Goal: Information Seeking & Learning: Learn about a topic

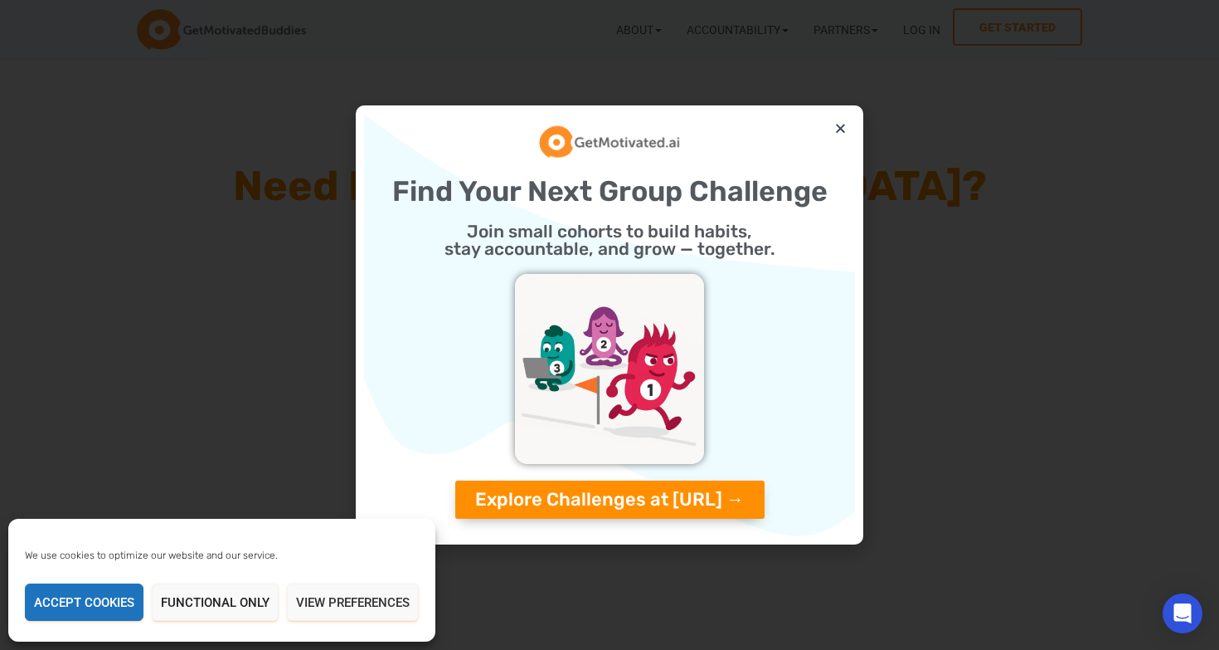
click at [838, 121] on div "Find Your Next Group Challenge Join small cohorts to build habits, stay account…" at bounding box center [609, 325] width 491 height 422
click at [840, 127] on icon "Close" at bounding box center [841, 128] width 12 height 12
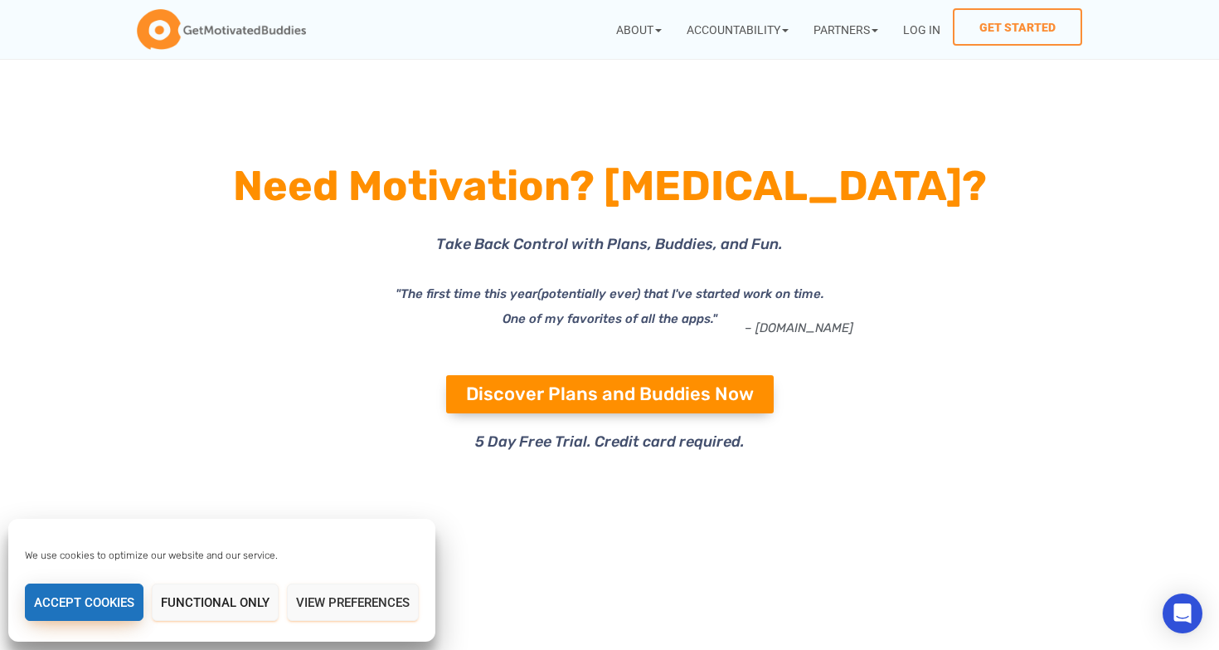
click at [95, 611] on button "Accept cookies" at bounding box center [84, 601] width 119 height 37
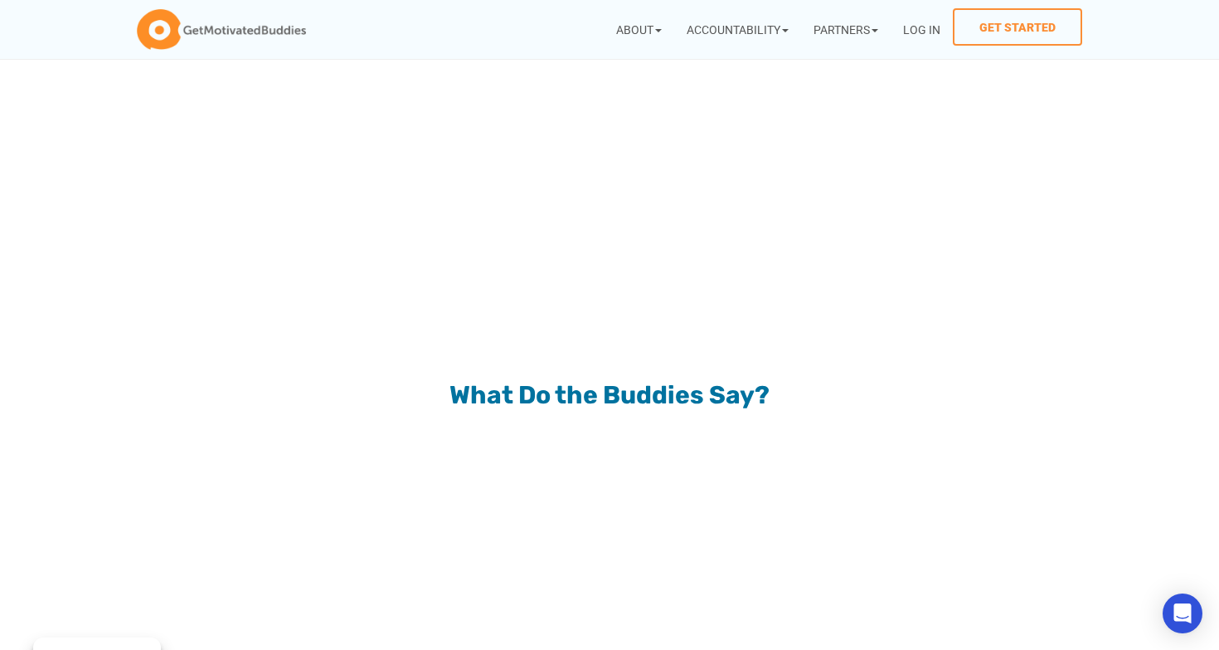
scroll to position [1584, 0]
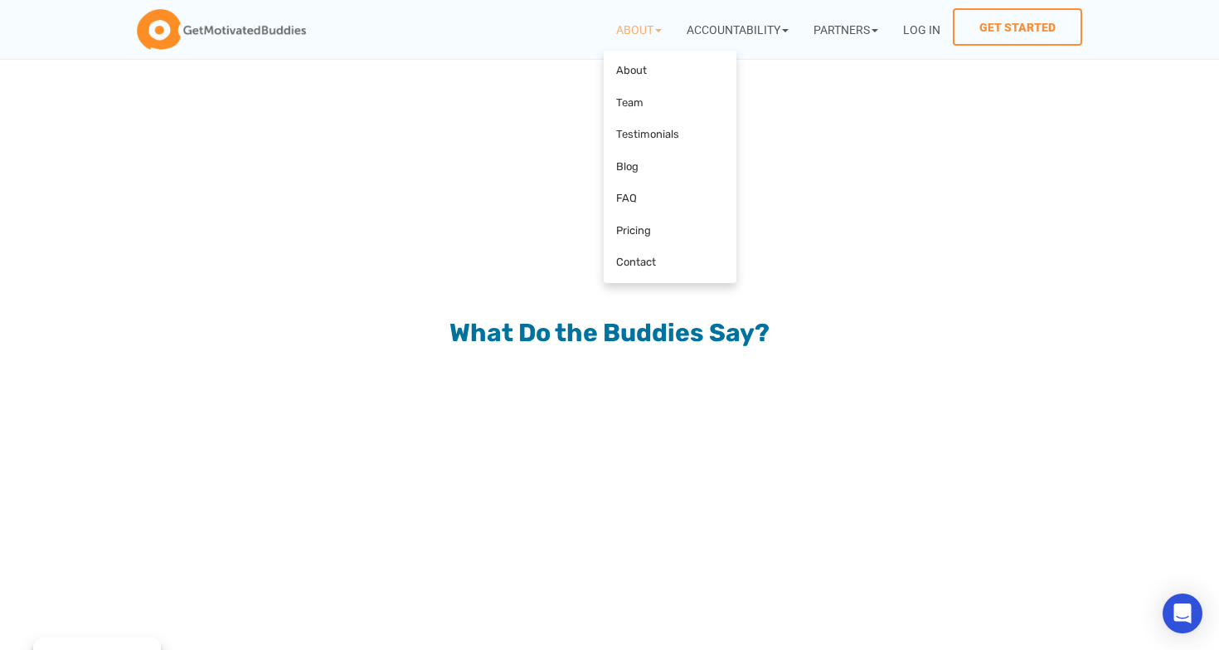
click at [894, 319] on icon at bounding box center [845, 259] width 363 height 220
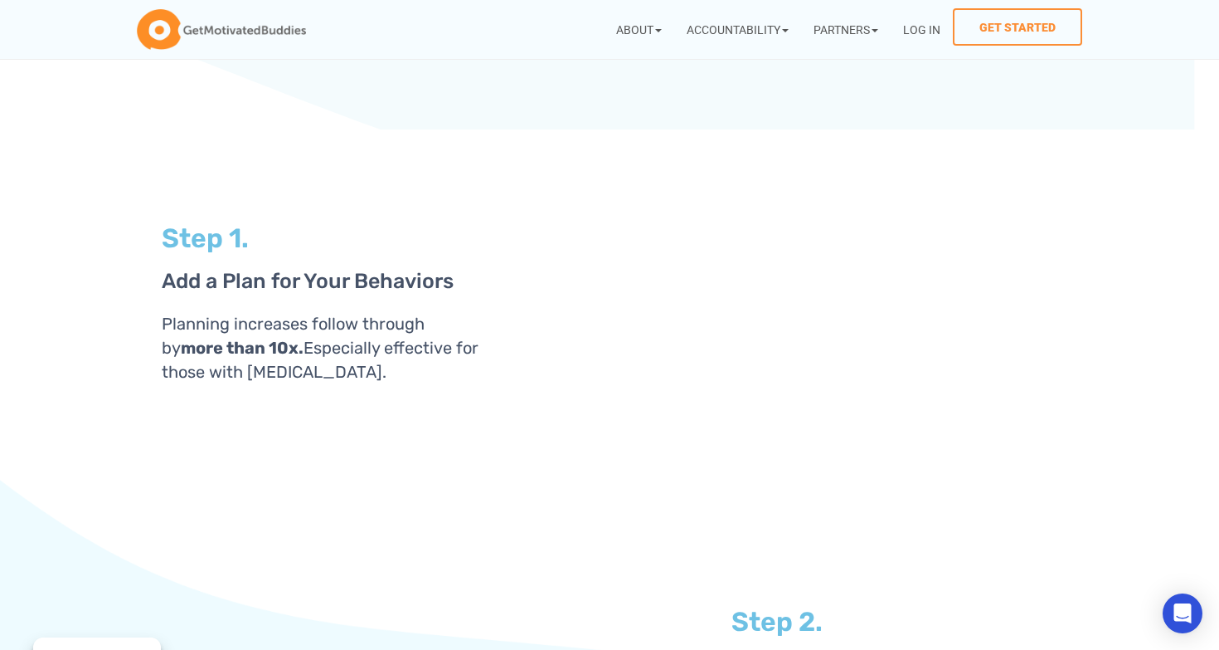
scroll to position [3151, 0]
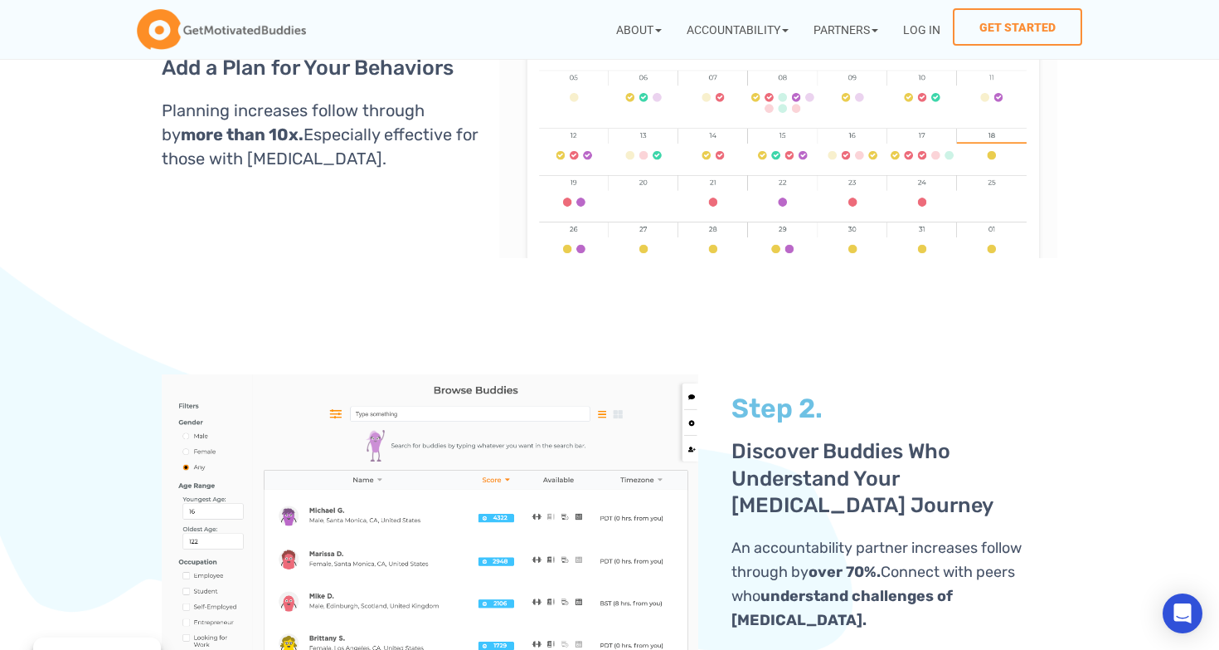
click at [1155, 528] on section "Step 2. Discover Buddies Who Understand Your ADHD Journey An accountability par…" at bounding box center [609, 468] width 1219 height 404
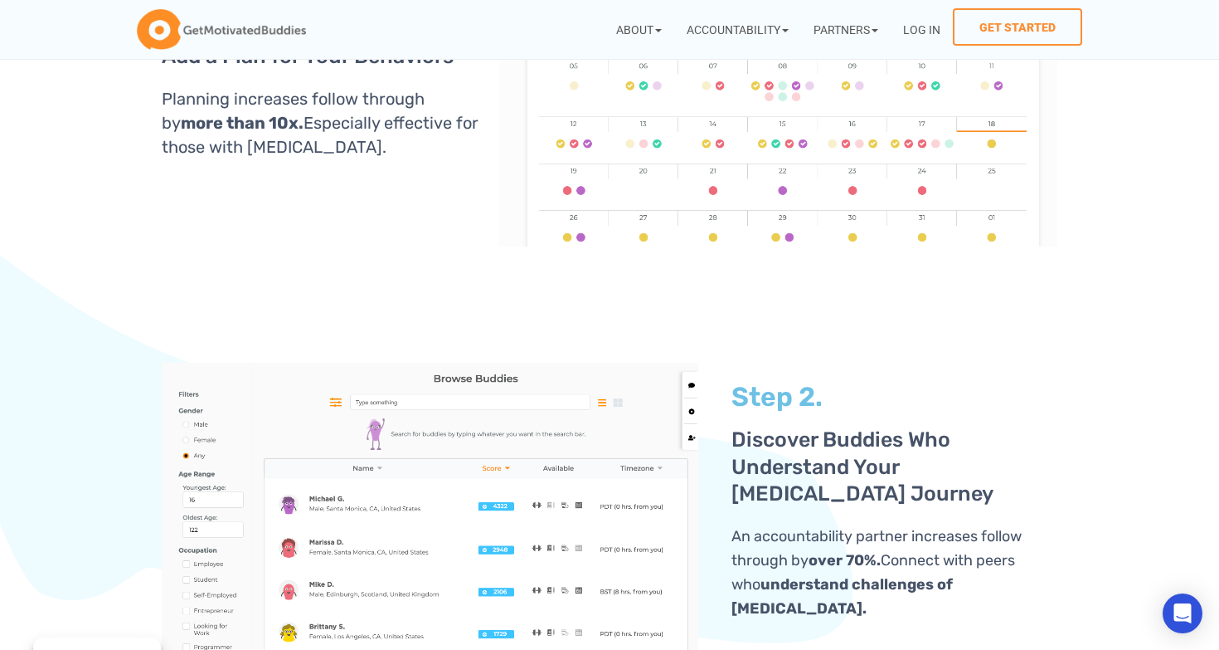
scroll to position [3180, 0]
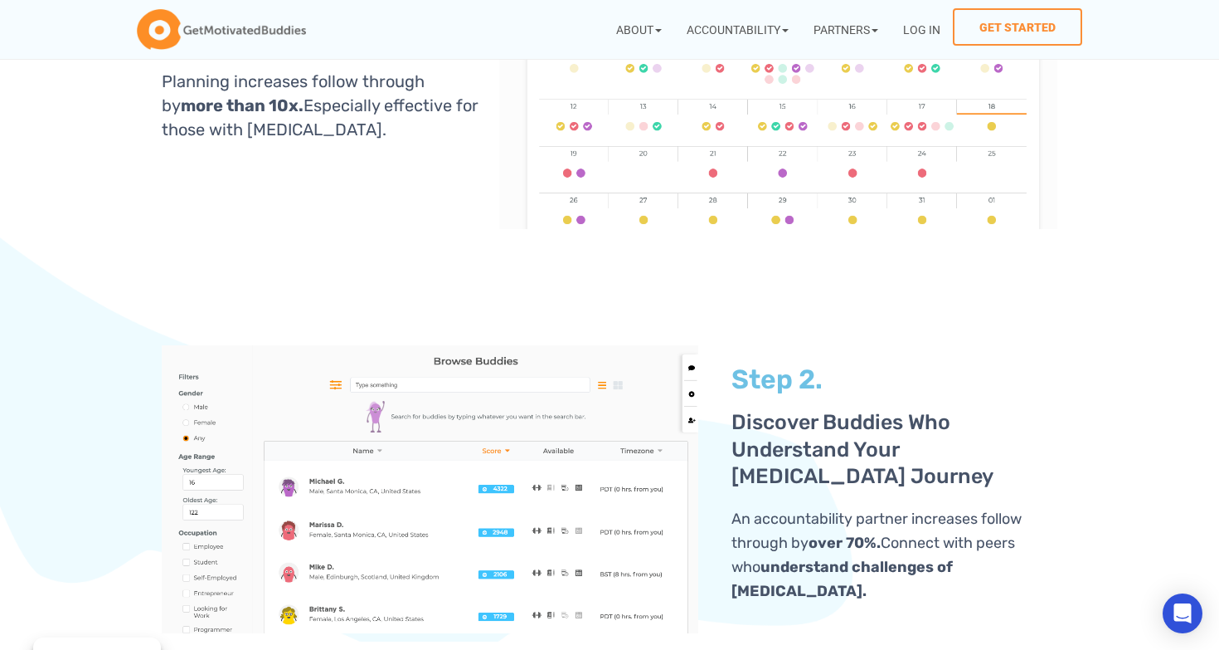
click at [1100, 346] on section "Step 2. Discover Buddies Who Understand Your ADHD Journey An accountability par…" at bounding box center [609, 439] width 1219 height 404
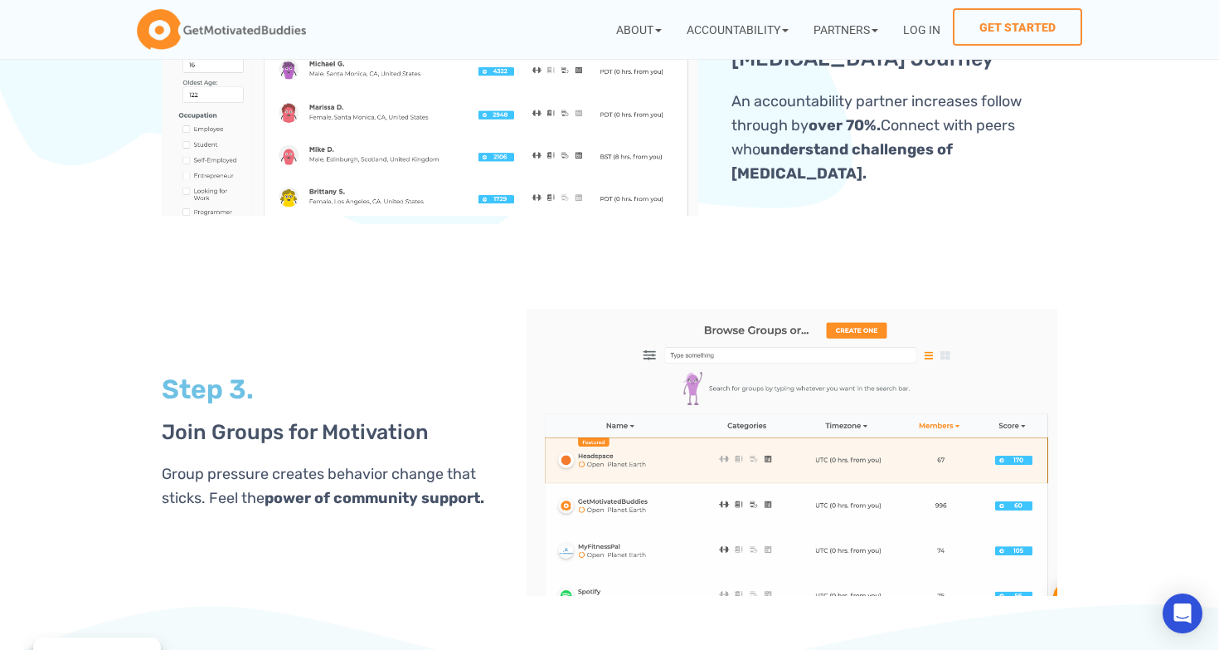
scroll to position [3598, 0]
click at [1107, 518] on section "Step 3. Join Groups for Motivation Group pressure creates behavior change that …" at bounding box center [609, 413] width 1219 height 380
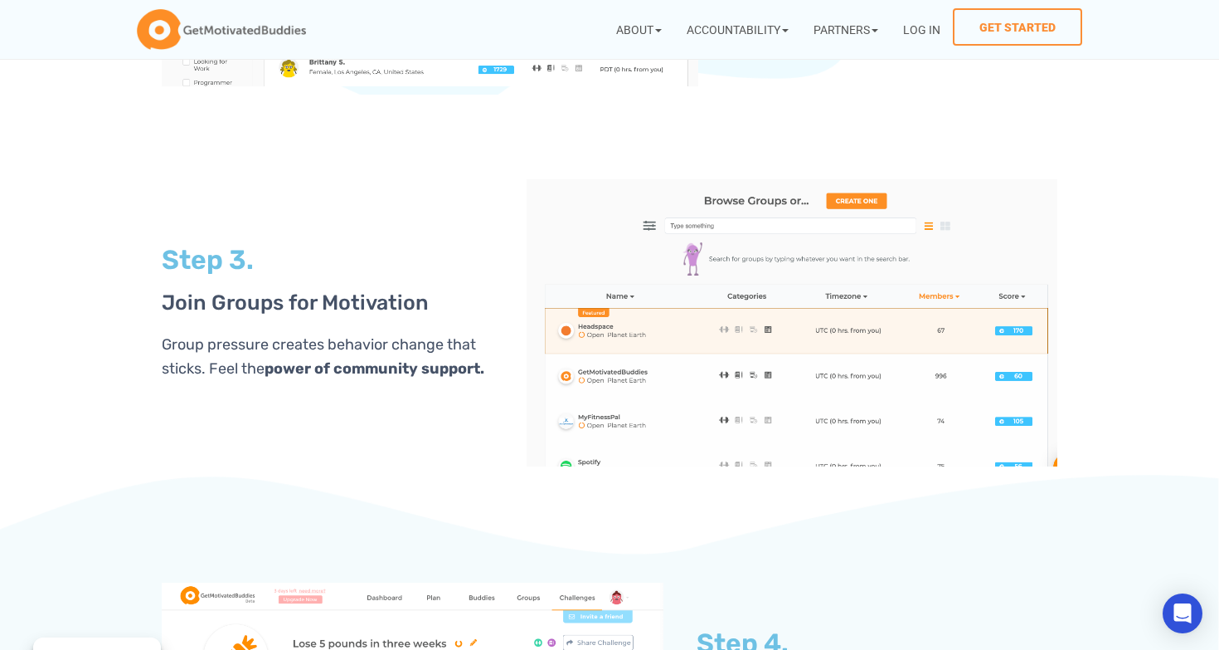
scroll to position [3785, 0]
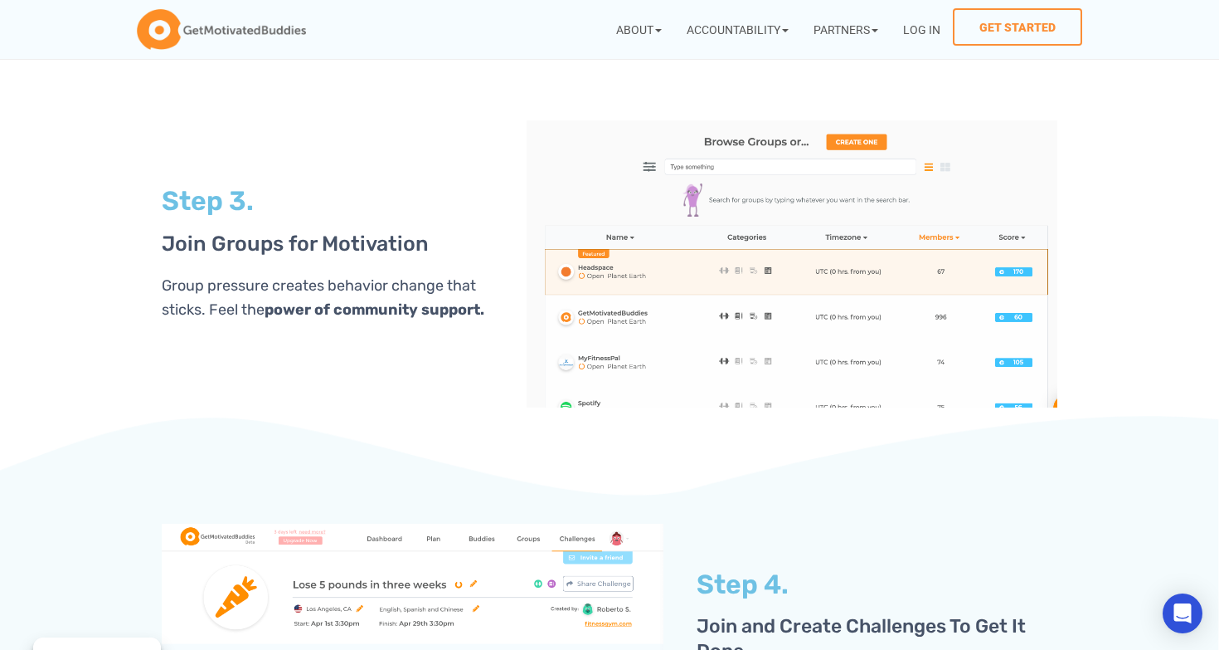
click at [1145, 362] on section "Step 3. Join Groups for Motivation Group pressure creates behavior change that …" at bounding box center [609, 226] width 1219 height 380
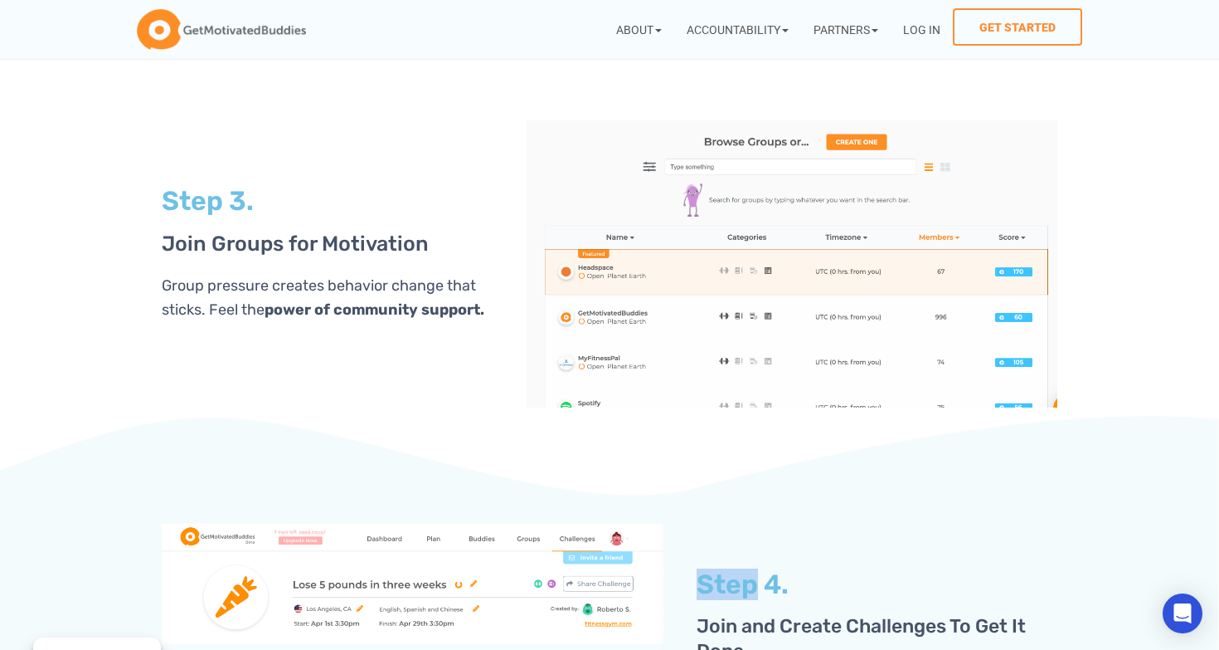
scroll to position [3863, 0]
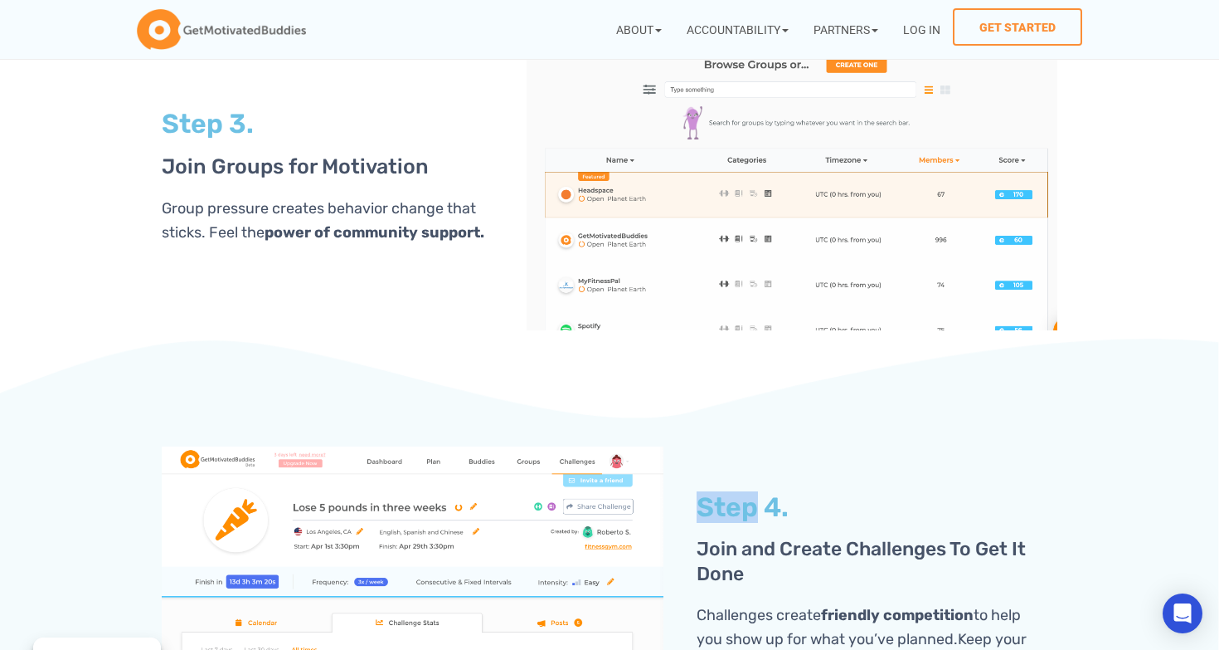
click at [1097, 450] on section "Step 4. Join and Create Challenges To Get It Done Challenges create friendly co…" at bounding box center [609, 592] width 1219 height 508
click at [1164, 423] on section "Step 4. Join and Create Challenges To Get It Done Challenges create friendly co…" at bounding box center [609, 592] width 1219 height 508
click at [1148, 451] on section "Step 4. Join and Create Challenges To Get It Done Challenges create friendly co…" at bounding box center [609, 592] width 1219 height 508
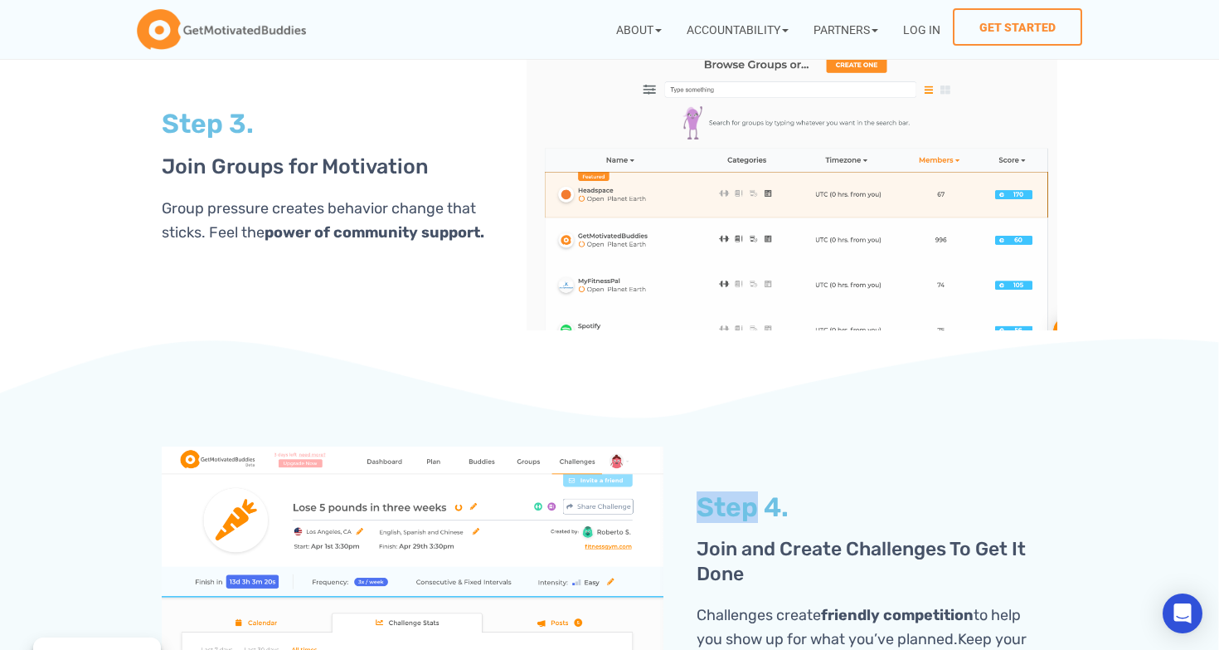
click at [1148, 451] on section "Step 4. Join and Create Challenges To Get It Done Challenges create friendly co…" at bounding box center [609, 592] width 1219 height 508
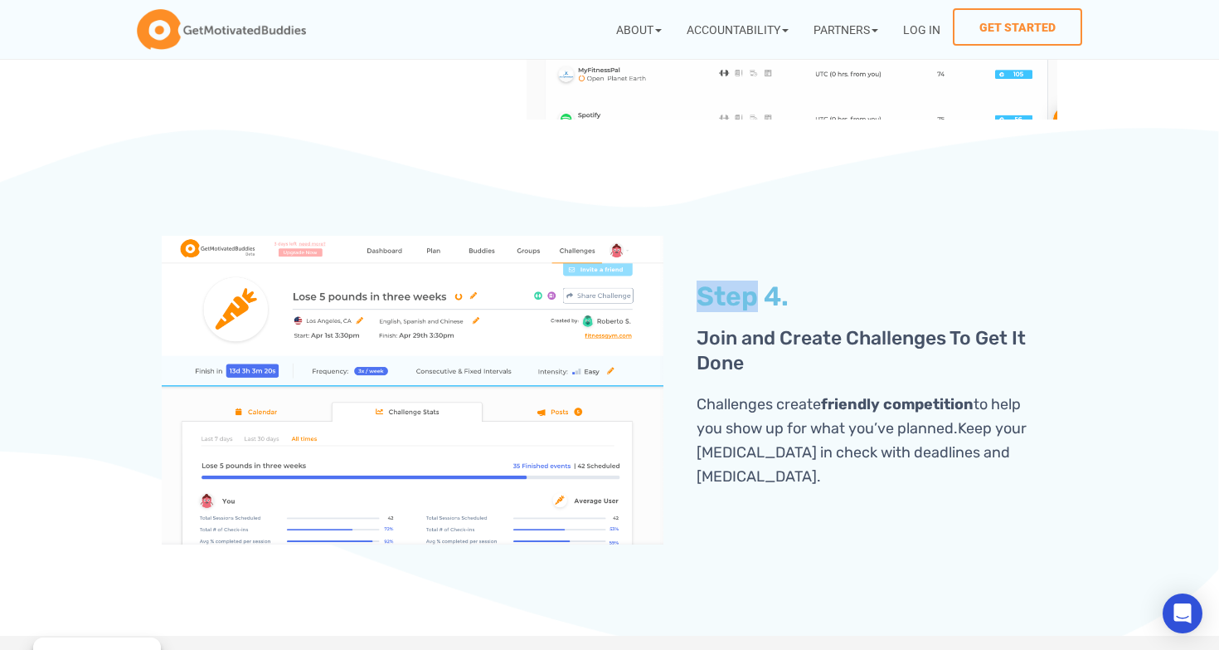
scroll to position [4075, 0]
click at [1185, 455] on section "Step 4. Join and Create Challenges To Get It Done Challenges create friendly co…" at bounding box center [609, 380] width 1219 height 508
click at [1178, 391] on section "Step 4. Join and Create Challenges To Get It Done Challenges create friendly co…" at bounding box center [609, 380] width 1219 height 508
click at [804, 399] on div "Step 4. Join and Create Challenges To Get It Done Challenges create friendly co…" at bounding box center [869, 388] width 394 height 325
click at [805, 403] on p "Challenges create friendly competition to help you show up for what you’ve plan…" at bounding box center [881, 439] width 369 height 96
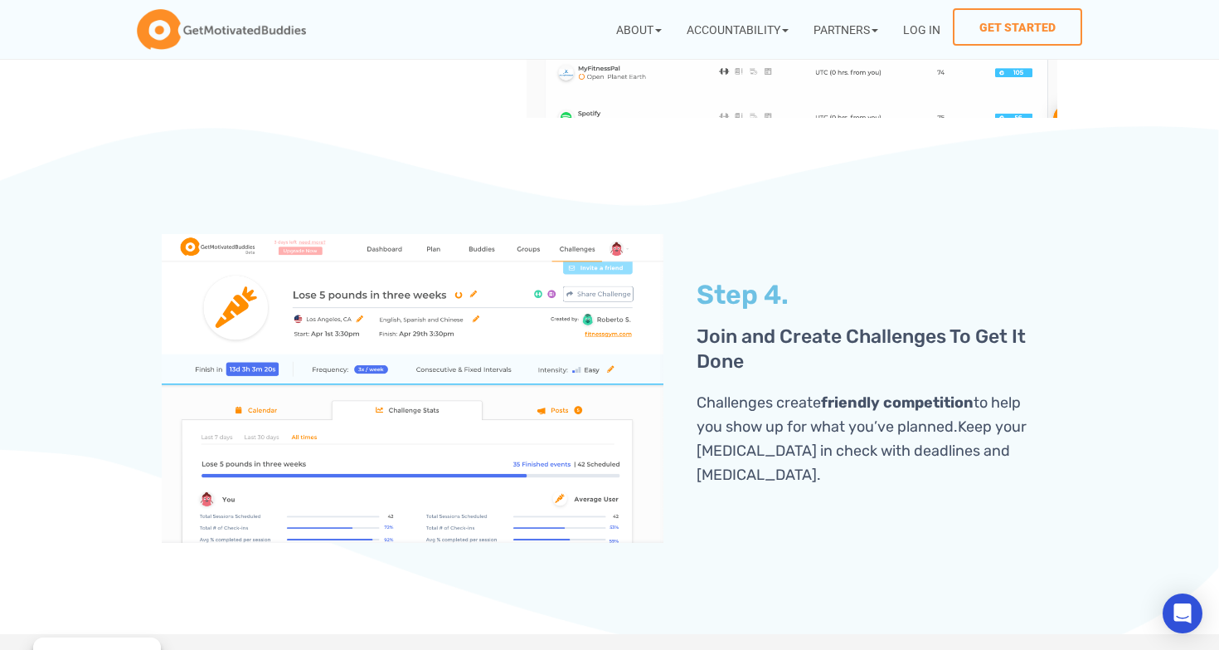
click at [805, 403] on p "Challenges create friendly competition to help you show up for what you’ve plan…" at bounding box center [881, 439] width 369 height 96
click at [804, 403] on p "Challenges create friendly competition to help you show up for what you’ve plan…" at bounding box center [881, 439] width 369 height 96
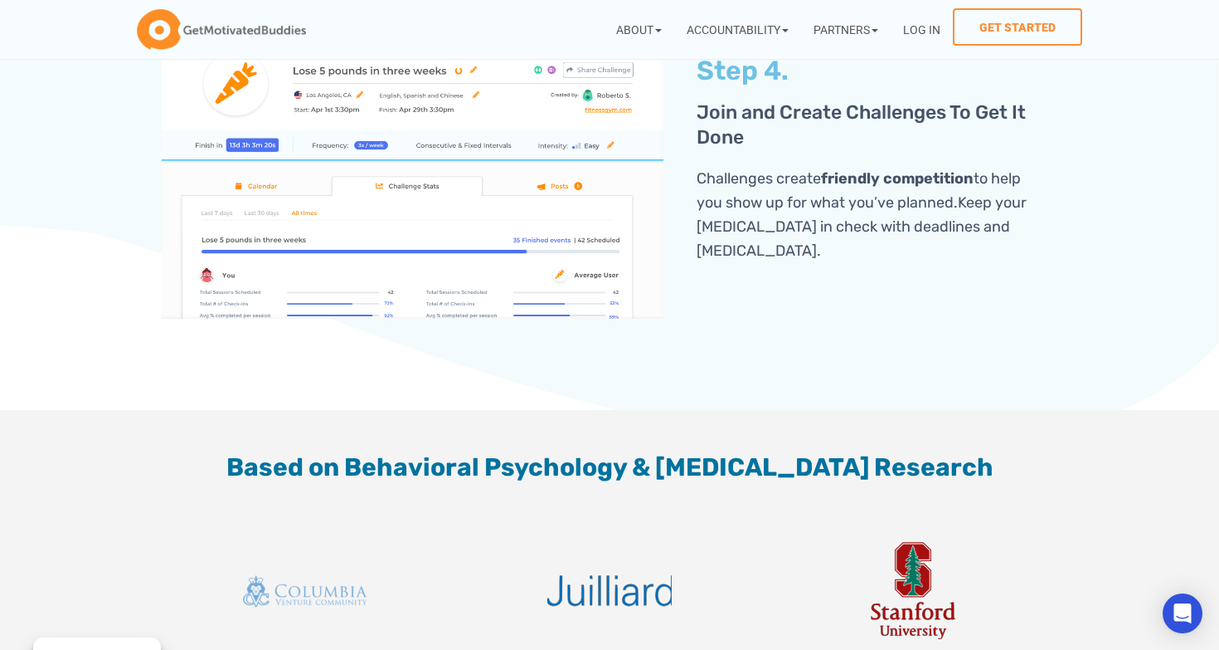
scroll to position [4304, 0]
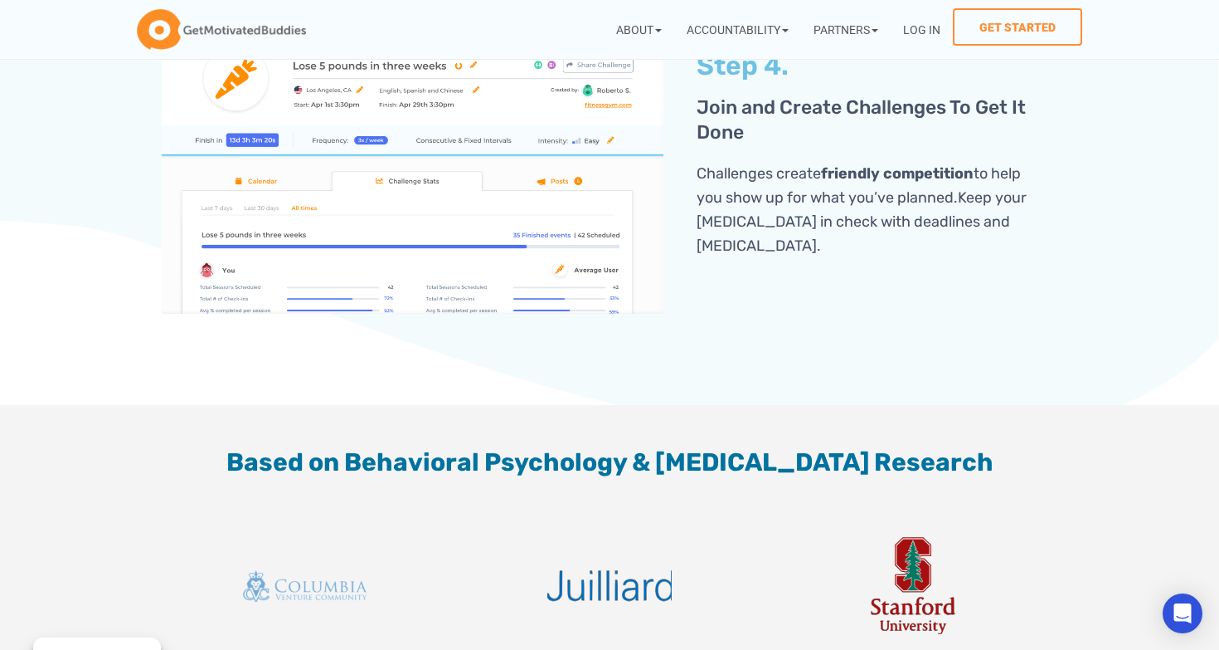
drag, startPoint x: 1138, startPoint y: 307, endPoint x: 1151, endPoint y: 339, distance: 35.0
click at [1151, 339] on section "Step 4. Join and Create Challenges To Get It Done Challenges create friendly co…" at bounding box center [609, 151] width 1219 height 508
click at [1156, 302] on section "Step 4. Join and Create Challenges To Get It Done Challenges create friendly co…" at bounding box center [609, 151] width 1219 height 508
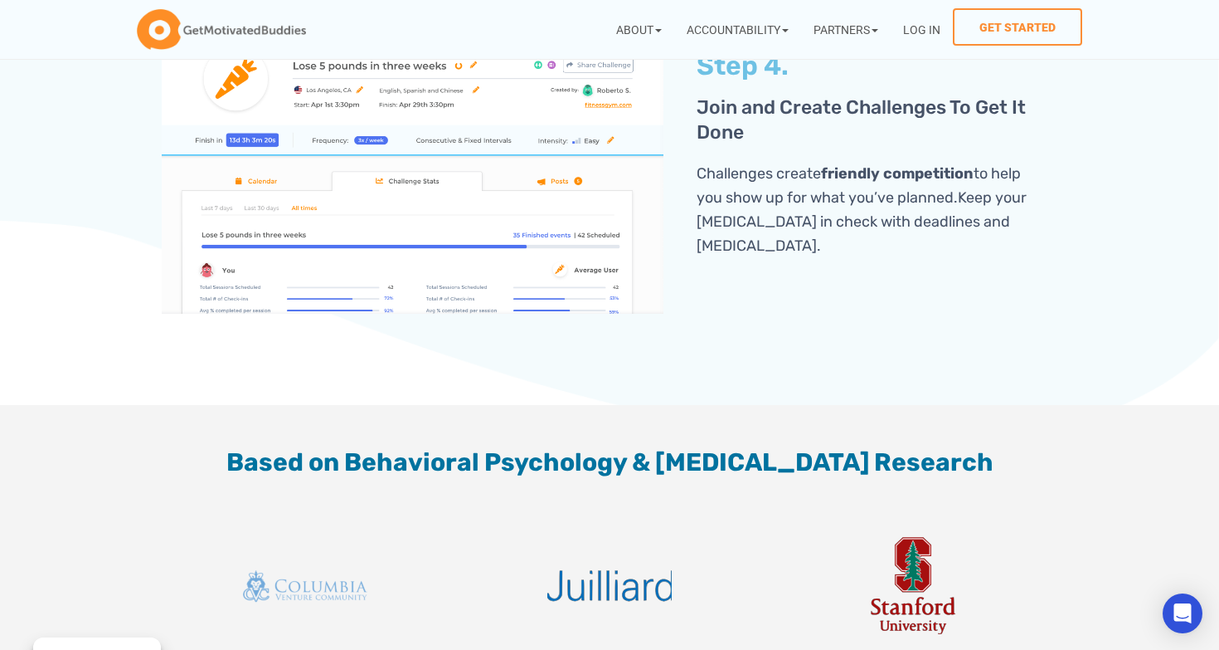
click at [1156, 302] on section "Step 4. Join and Create Challenges To Get It Done Challenges create friendly co…" at bounding box center [609, 151] width 1219 height 508
click at [1156, 288] on section "Step 4. Join and Create Challenges To Get It Done Challenges create friendly co…" at bounding box center [609, 151] width 1219 height 508
click at [1131, 354] on section "Step 4. Join and Create Challenges To Get It Done Challenges create friendly co…" at bounding box center [609, 151] width 1219 height 508
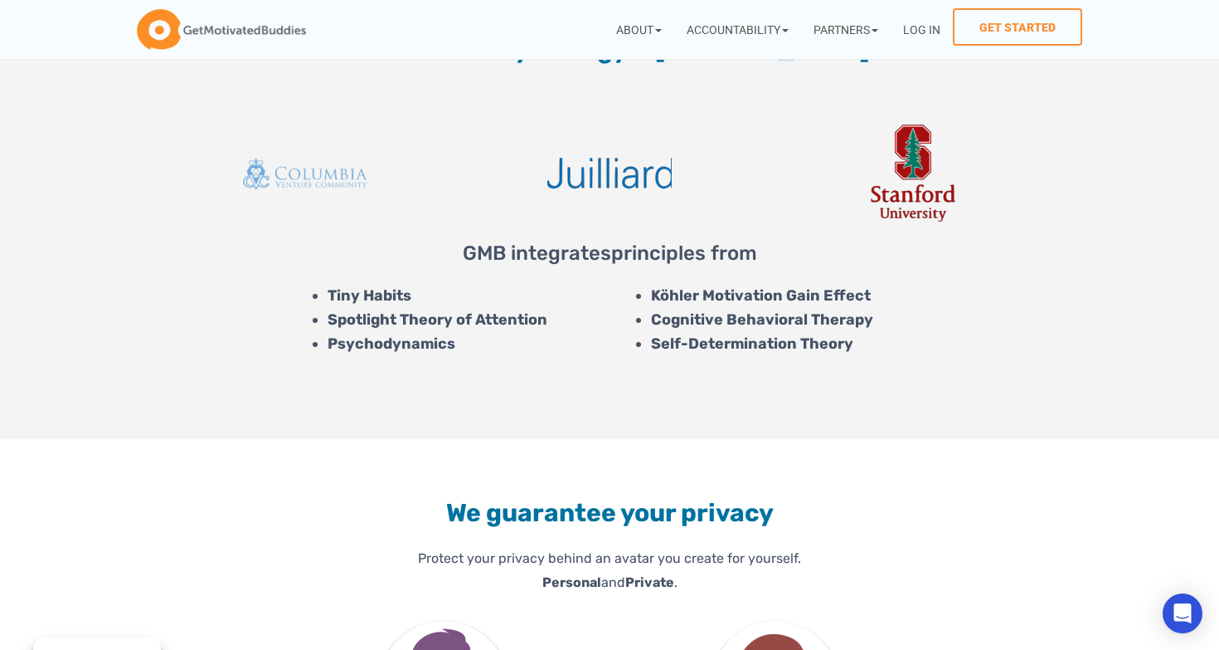
scroll to position [4913, 0]
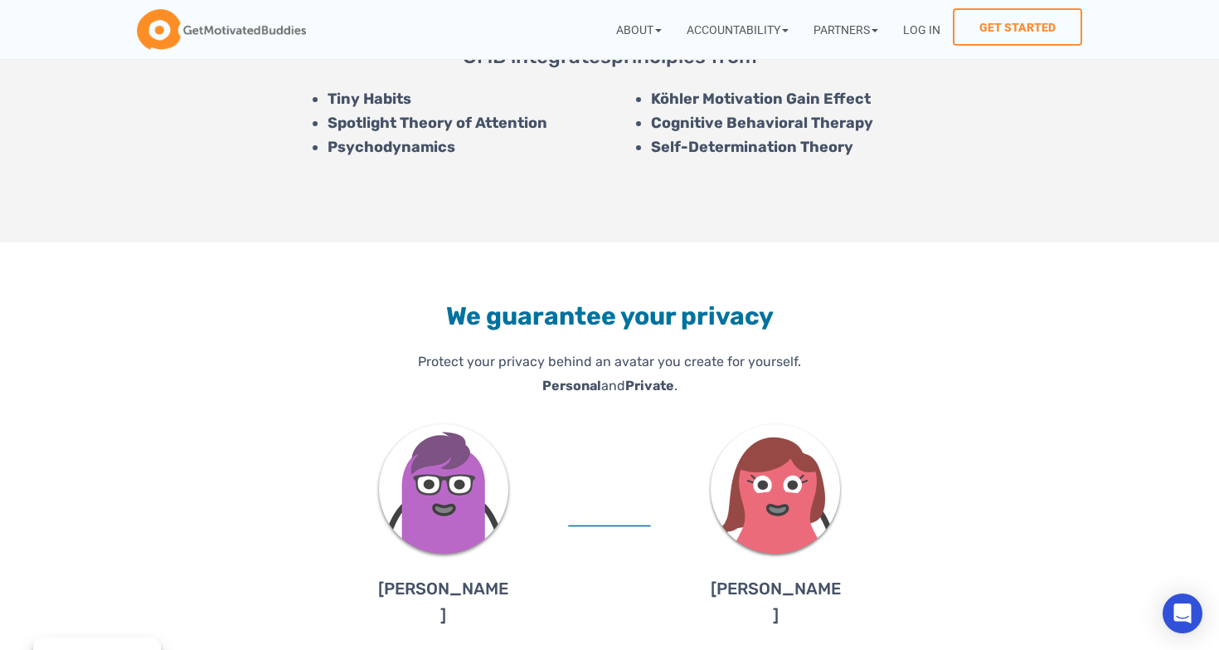
click at [966, 495] on section "We guarantee your privacy Protect your privacy behind an avatar you create for …" at bounding box center [609, 508] width 1219 height 532
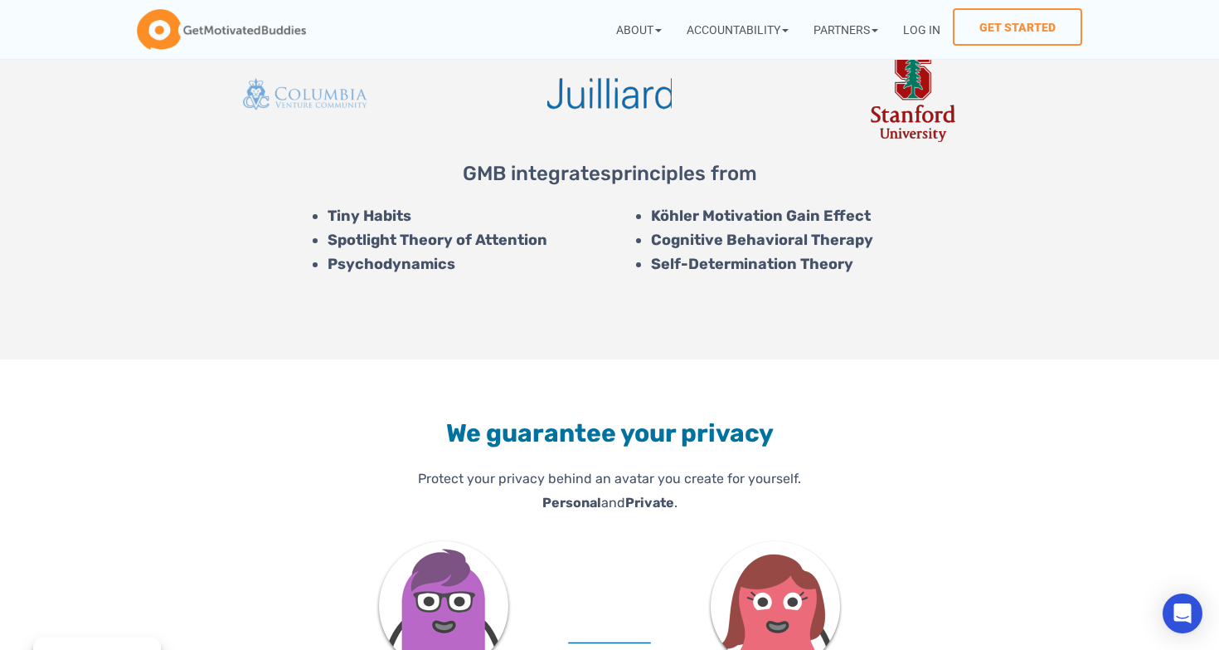
scroll to position [4792, 0]
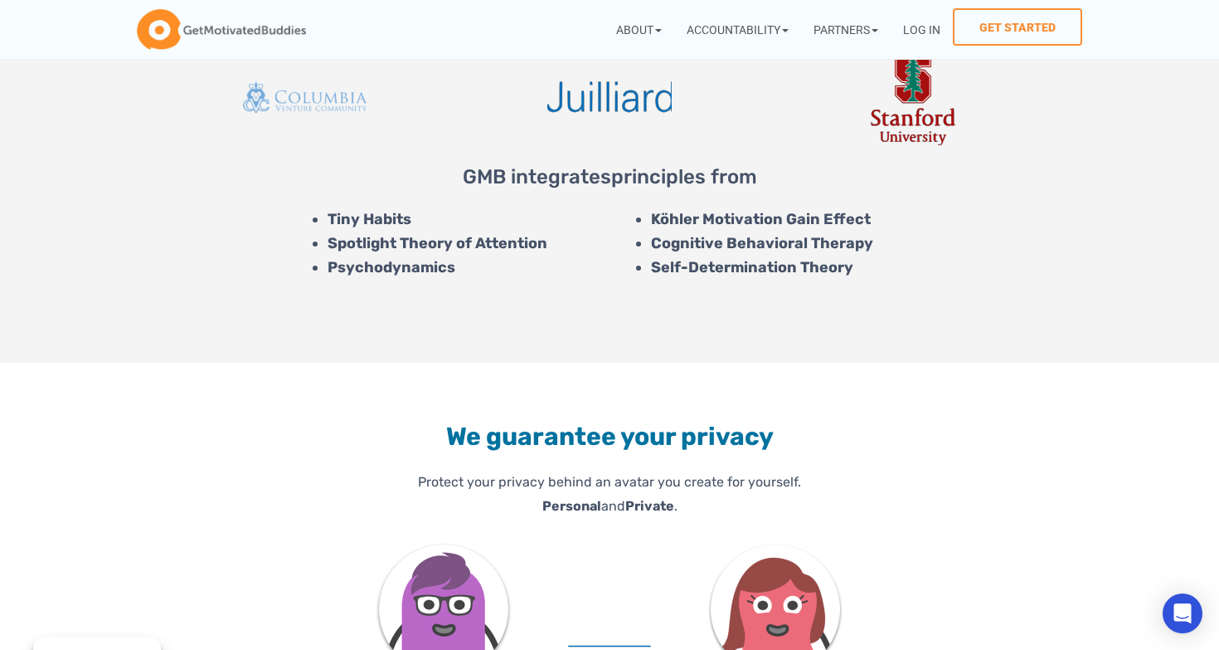
click at [344, 249] on li "Spotlight Theory of Attention" at bounding box center [465, 243] width 274 height 24
drag, startPoint x: 344, startPoint y: 249, endPoint x: 494, endPoint y: 246, distance: 150.2
click at [494, 246] on li "Spotlight Theory of Attention" at bounding box center [465, 243] width 274 height 24
copy li "Spotlight Theory of Attention"
click at [494, 246] on li "Spotlight Theory of Attention" at bounding box center [465, 243] width 274 height 24
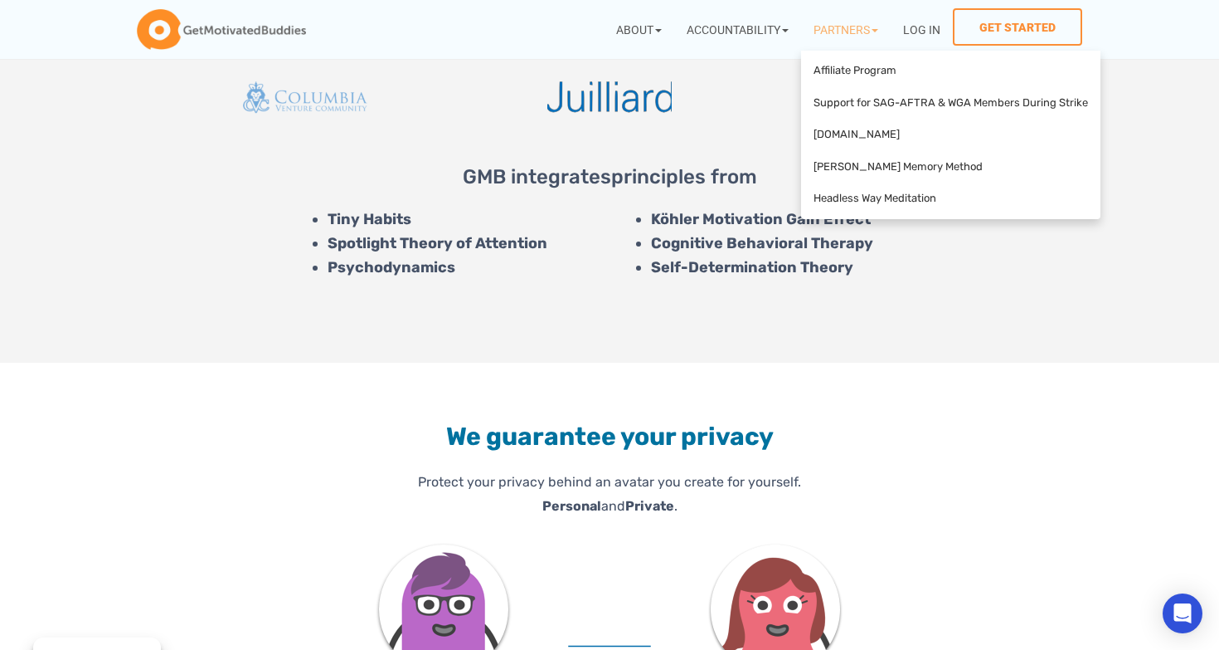
click at [1127, 226] on icon at bounding box center [1061, 259] width 363 height 220
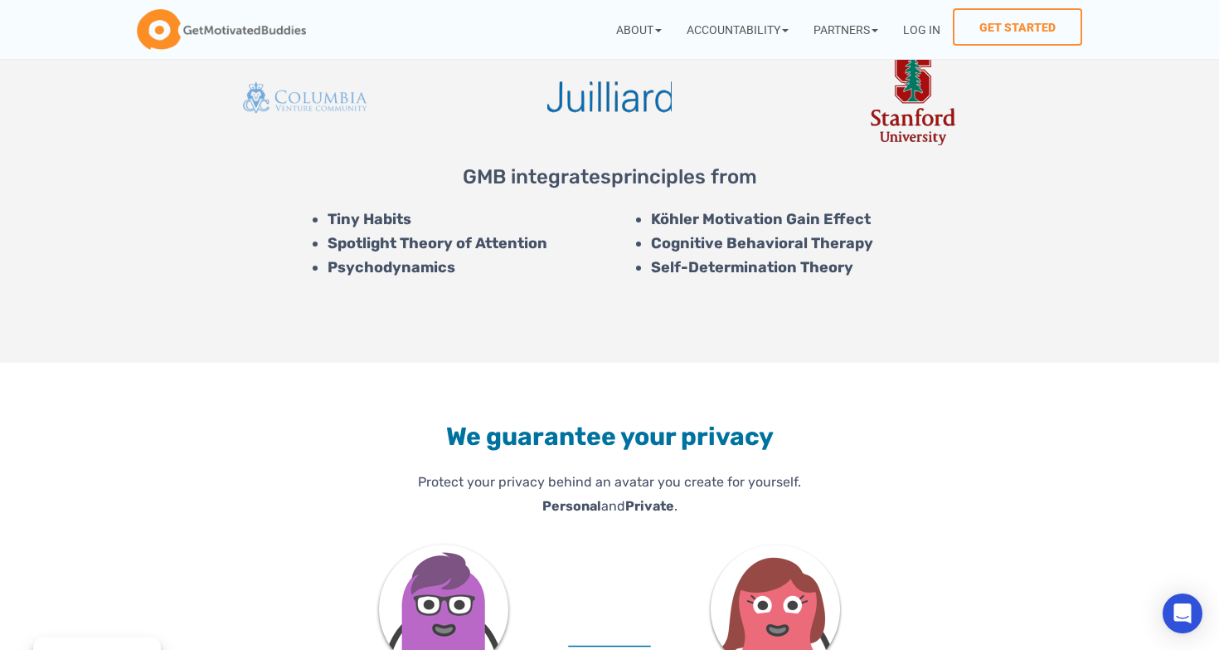
click at [1169, 450] on section "We guarantee your privacy Protect your privacy behind an avatar you create for …" at bounding box center [609, 629] width 1219 height 532
click at [867, 495] on section "We guarantee your privacy Protect your privacy behind an avatar you create for …" at bounding box center [609, 629] width 1219 height 532
click at [924, 550] on section "We guarantee your privacy Protect your privacy behind an avatar you create for …" at bounding box center [609, 629] width 1219 height 532
drag, startPoint x: 924, startPoint y: 550, endPoint x: 924, endPoint y: 578, distance: 28.2
click at [924, 567] on section "We guarantee your privacy Protect your privacy behind an avatar you create for …" at bounding box center [609, 629] width 1219 height 532
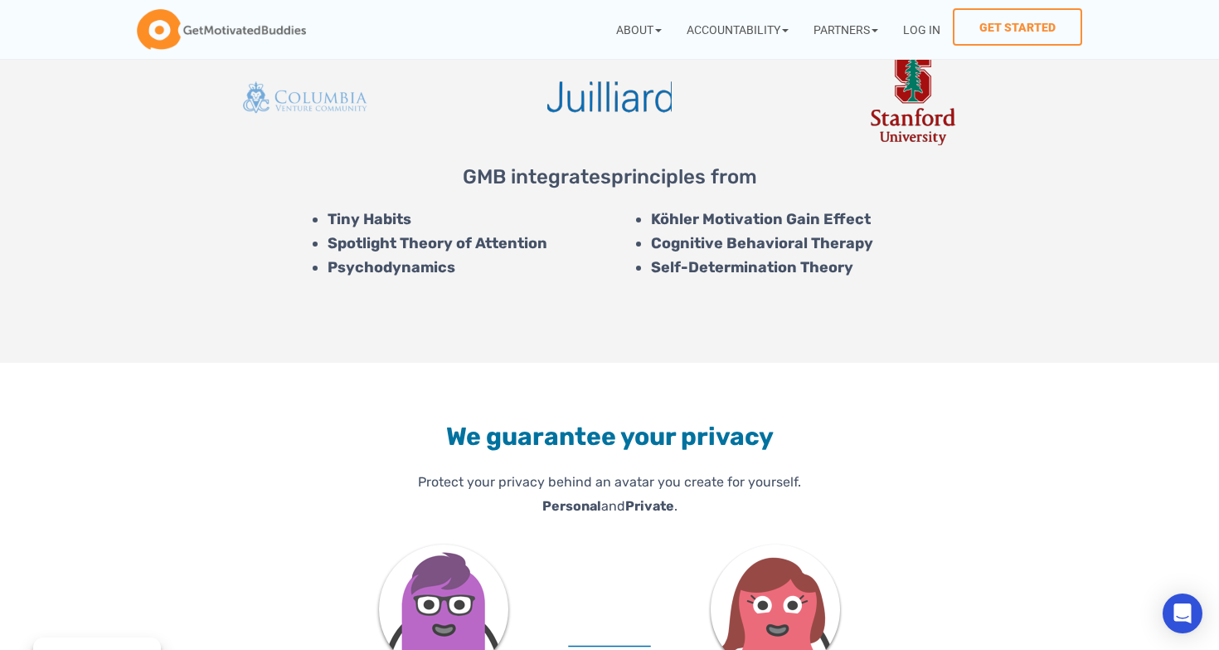
click at [1002, 535] on section "We guarantee your privacy Protect your privacy behind an avatar you create for …" at bounding box center [609, 629] width 1219 height 532
click at [747, 68] on link "Group Challenges" at bounding box center [744, 71] width 131 height 32
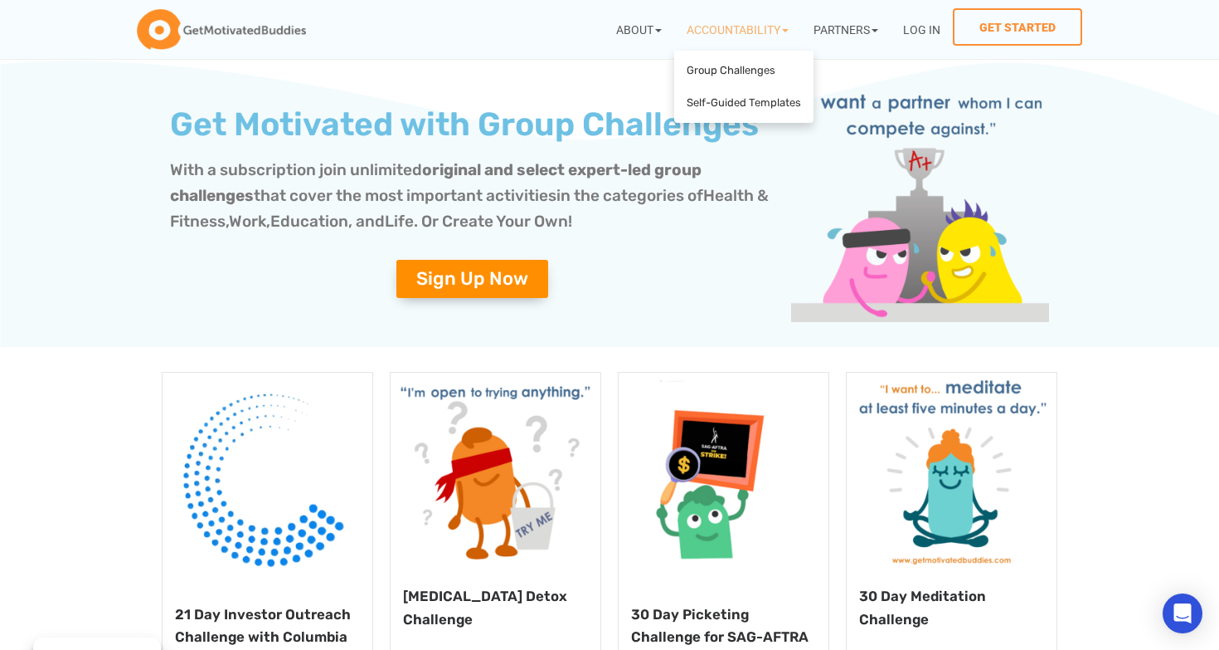
click at [1132, 169] on icon at bounding box center [972, 259] width 363 height 220
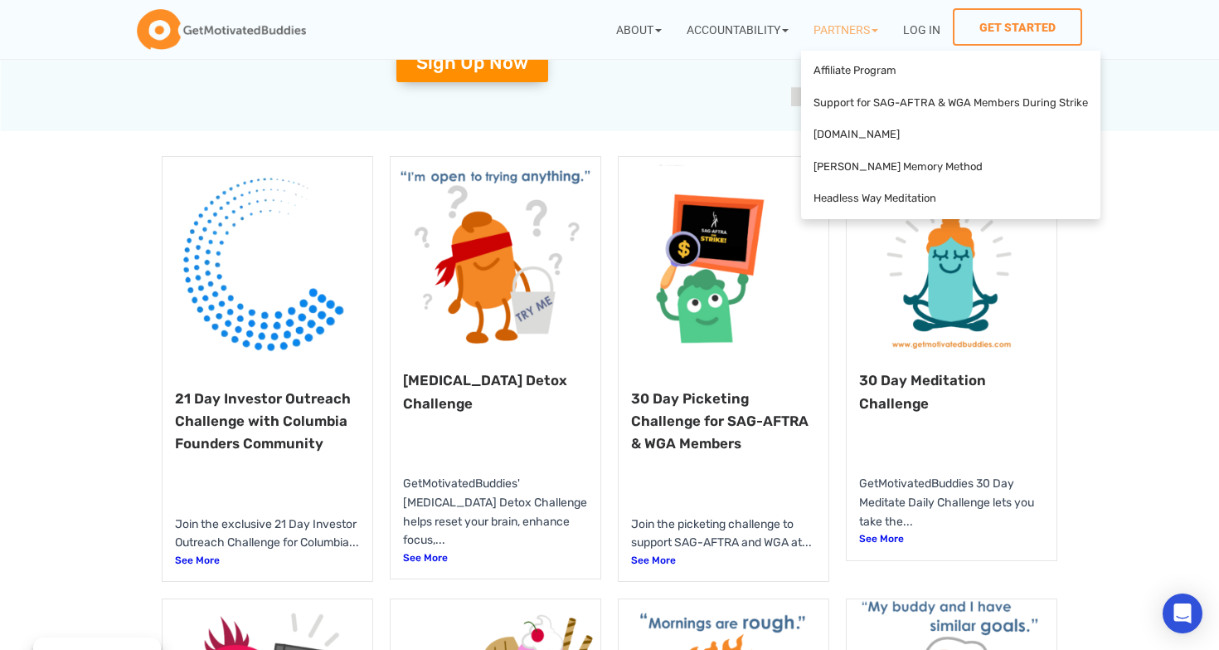
scroll to position [217, 0]
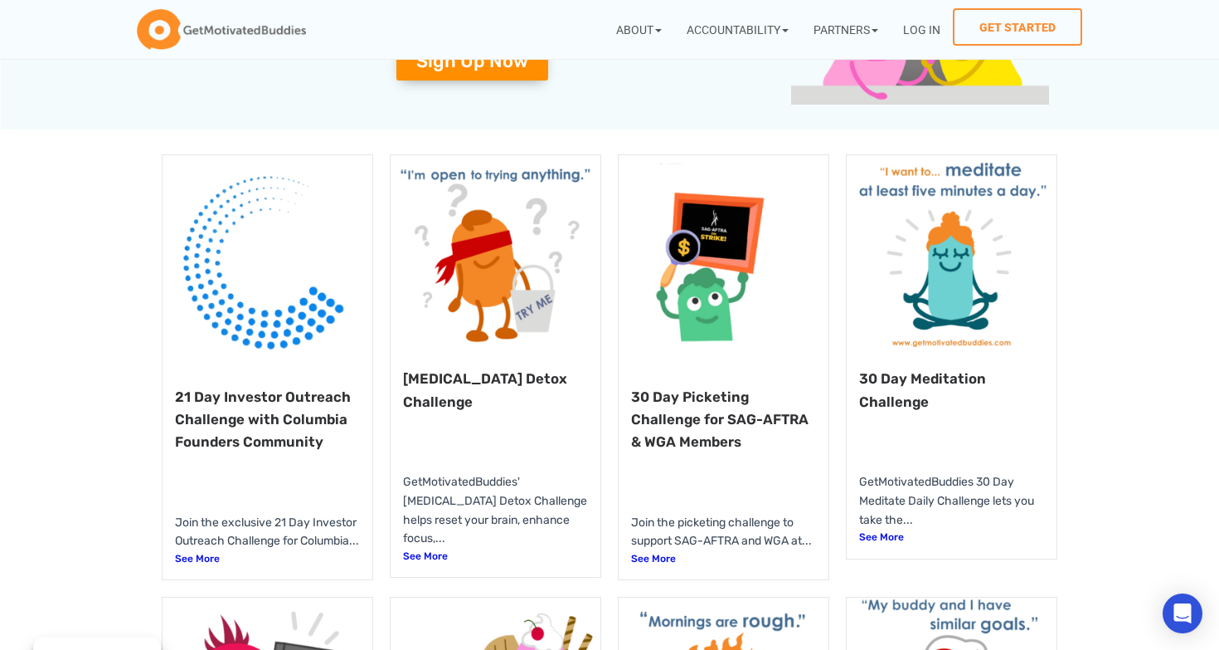
click at [432, 355] on div "[MEDICAL_DATA] Detox Challenge GetMotivatedBuddies' [MEDICAL_DATA] Detox Challe…" at bounding box center [496, 462] width 210 height 230
click at [430, 383] on link "[MEDICAL_DATA] Detox Challenge" at bounding box center [485, 389] width 164 height 39
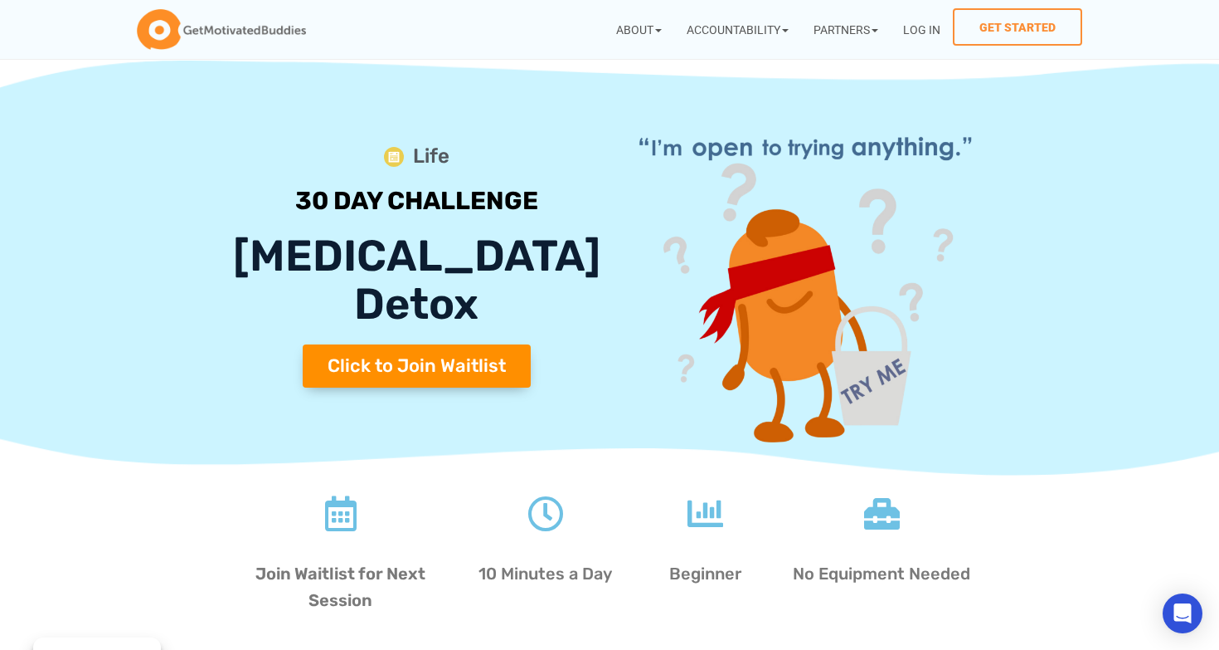
click at [1029, 455] on section "Life 30 DAY CHALLENGE [MEDICAL_DATA] Detox Click to Join Waitlist" at bounding box center [609, 268] width 1219 height 415
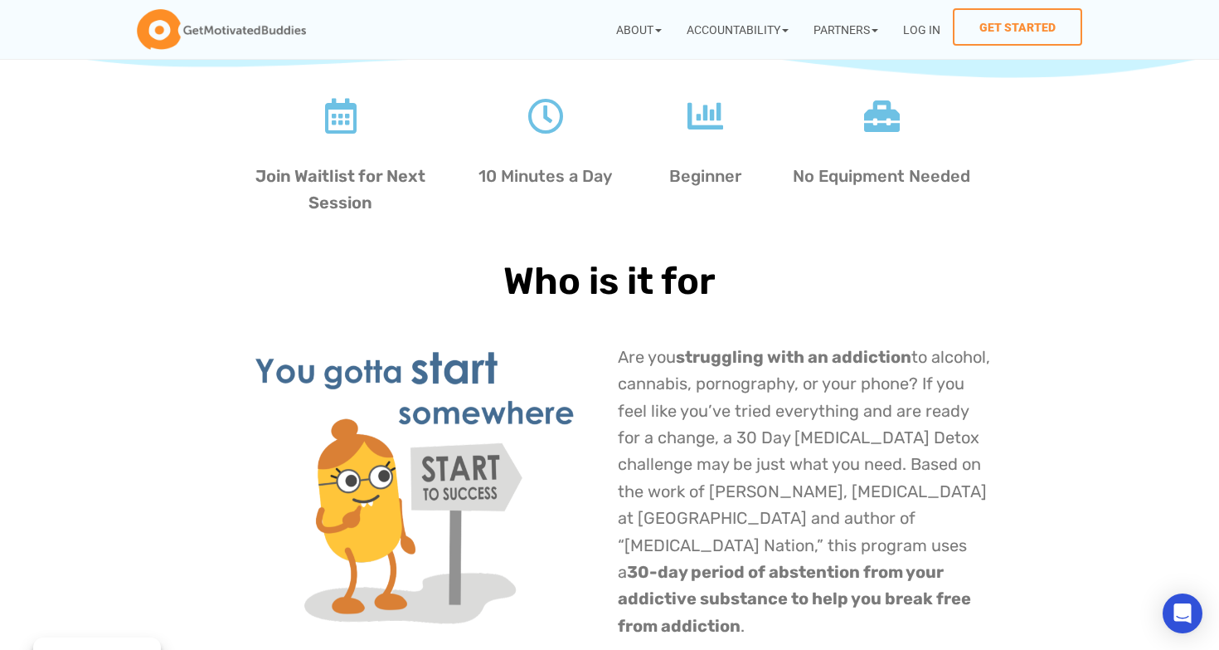
scroll to position [400, 0]
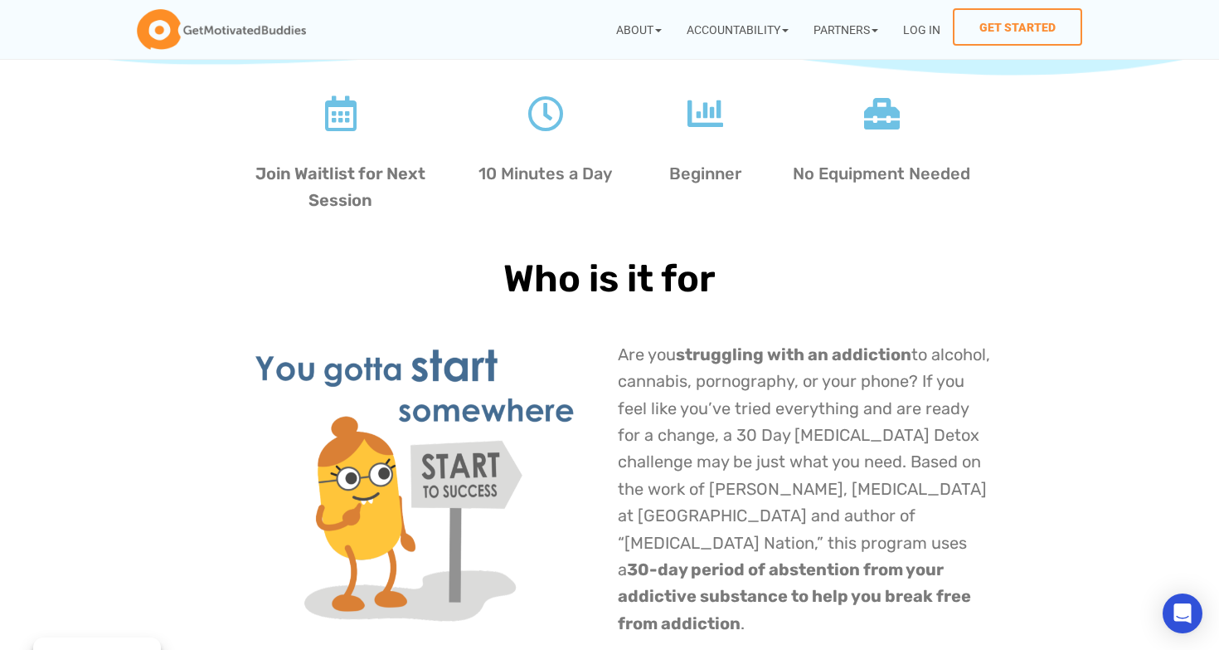
click at [1127, 438] on section "Who is it for Are you struggling with an addiction to alcohol, cannabis, pornog…" at bounding box center [609, 473] width 1219 height 421
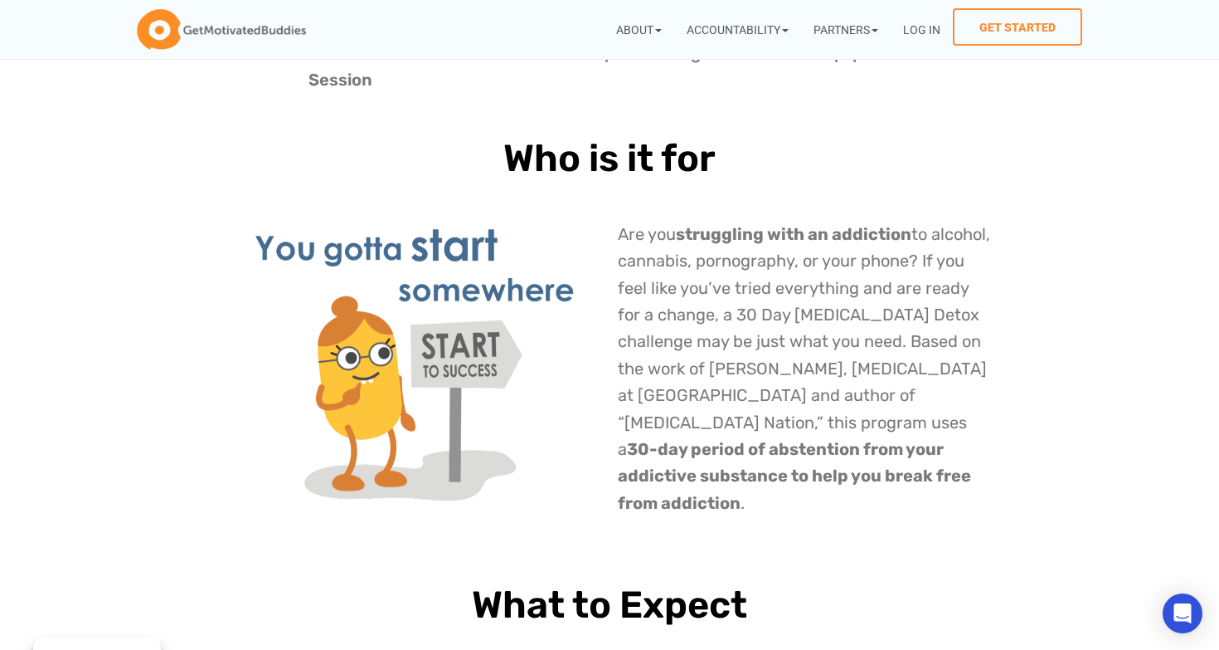
scroll to position [528, 0]
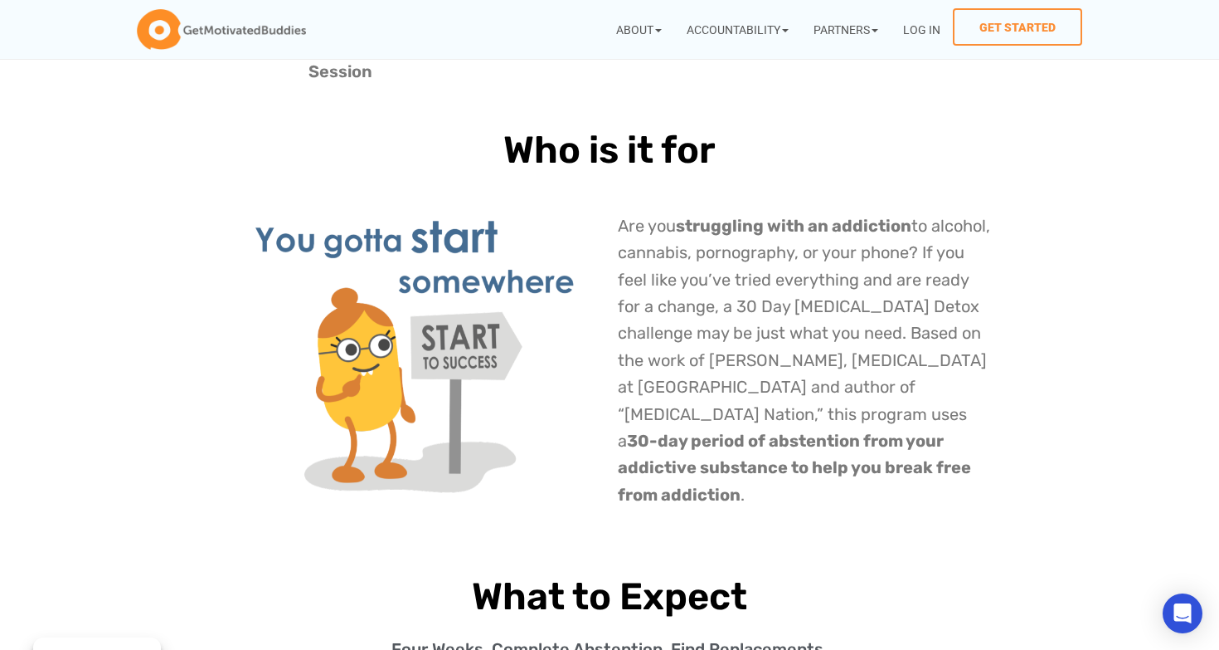
click at [1127, 436] on section "Who is it for Are you struggling with an addiction to alcohol, cannabis, pornog…" at bounding box center [609, 344] width 1219 height 421
click at [1103, 344] on section "Who is it for Are you struggling with an addiction to alcohol, cannabis, pornog…" at bounding box center [609, 344] width 1219 height 421
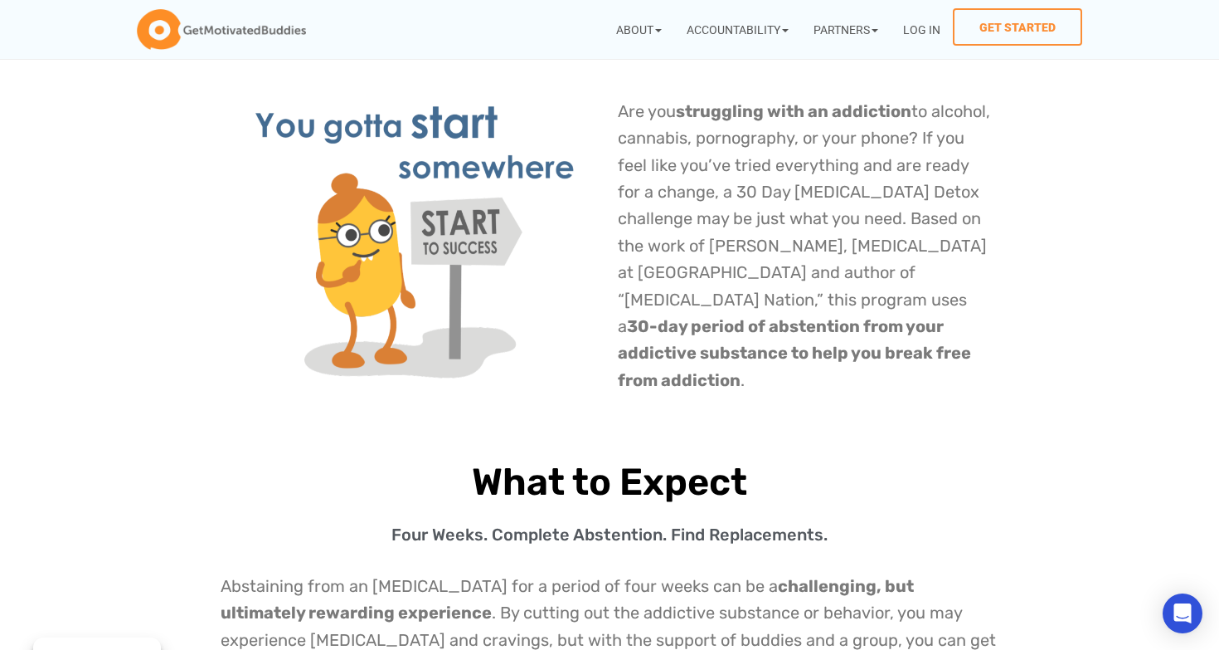
scroll to position [708, 0]
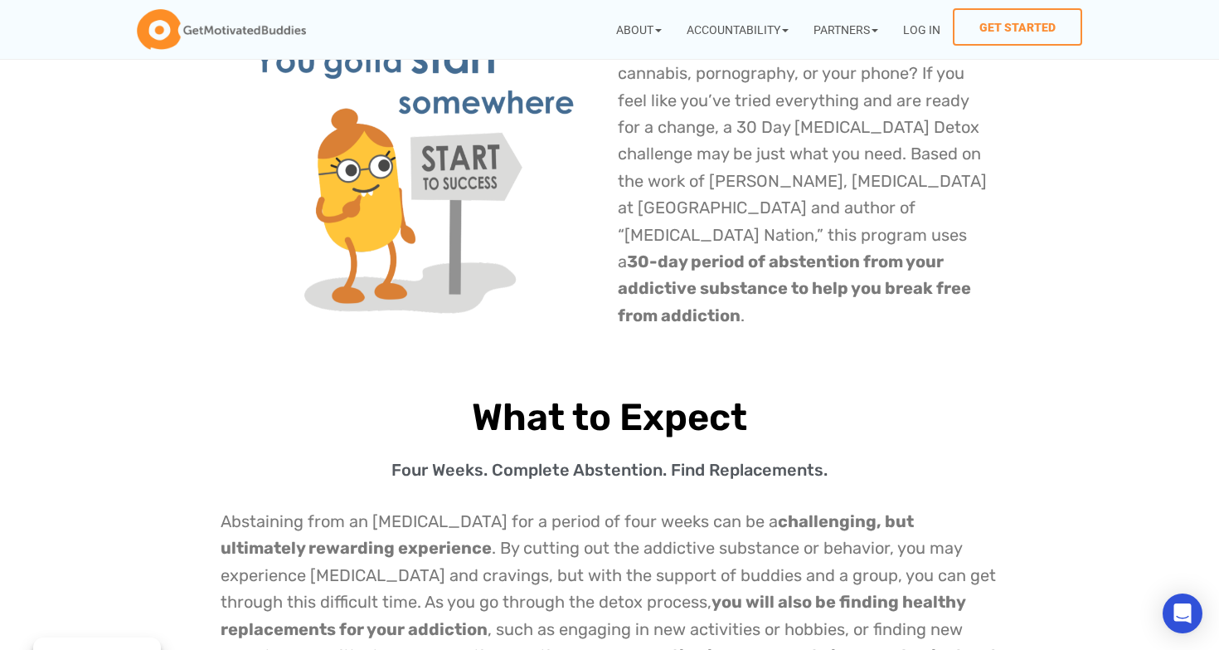
click at [1103, 344] on section "Who is it for Are you struggling with an addiction to alcohol, cannabis, pornog…" at bounding box center [609, 165] width 1219 height 421
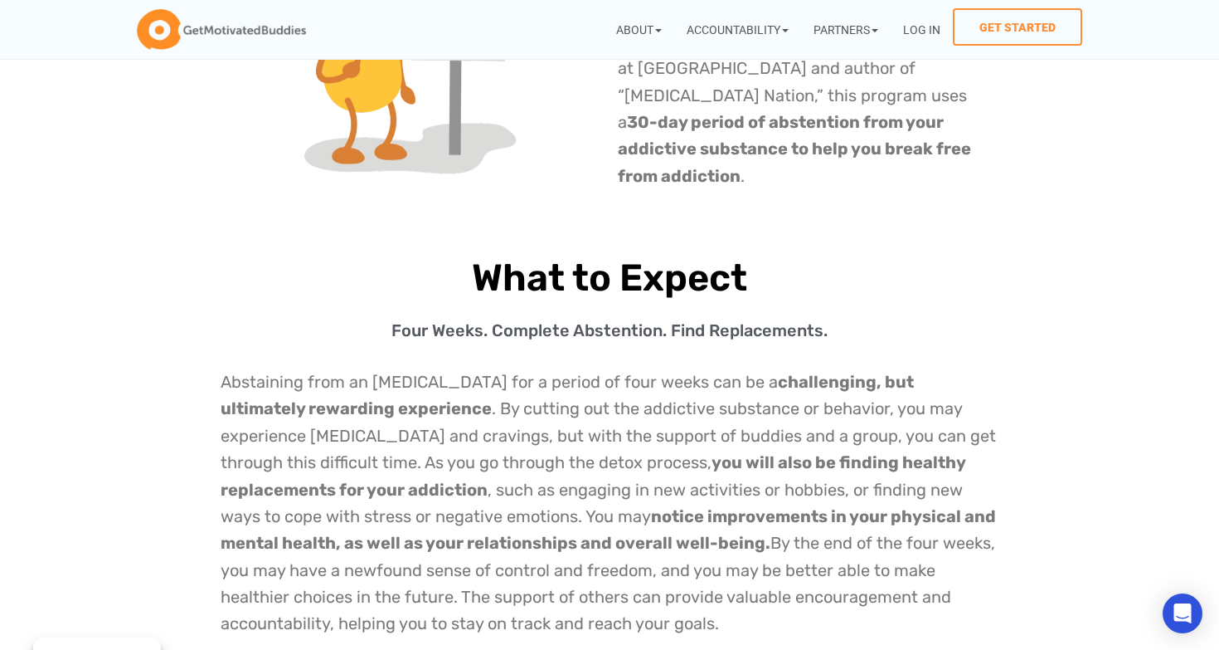
scroll to position [851, 0]
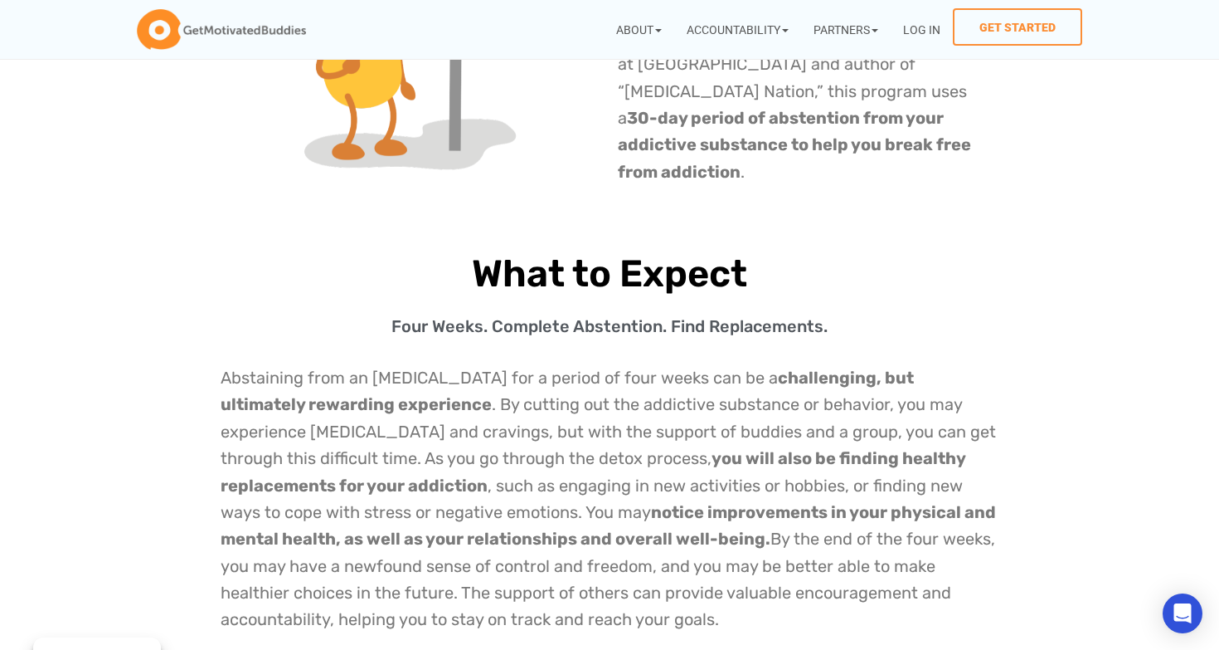
click at [1005, 436] on section "What to Expect Four Weeks. Complete Abstention. Find Replacements. Abstaining f…" at bounding box center [609, 458] width 1219 height 400
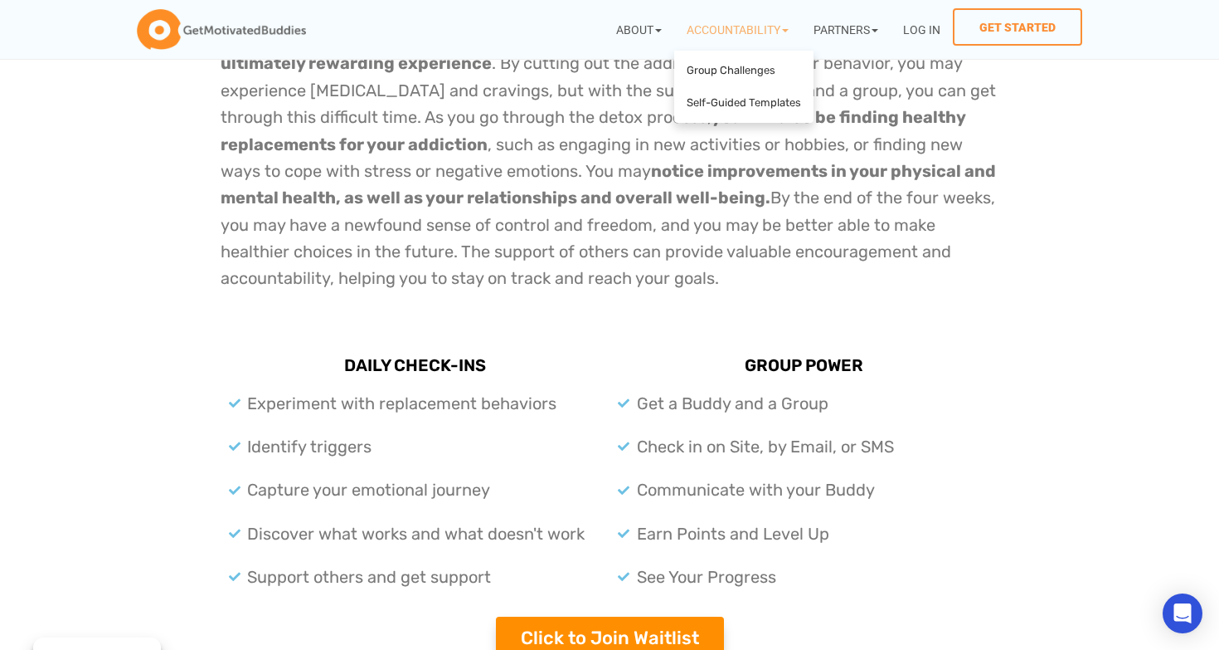
click at [1096, 225] on icon at bounding box center [972, 259] width 363 height 220
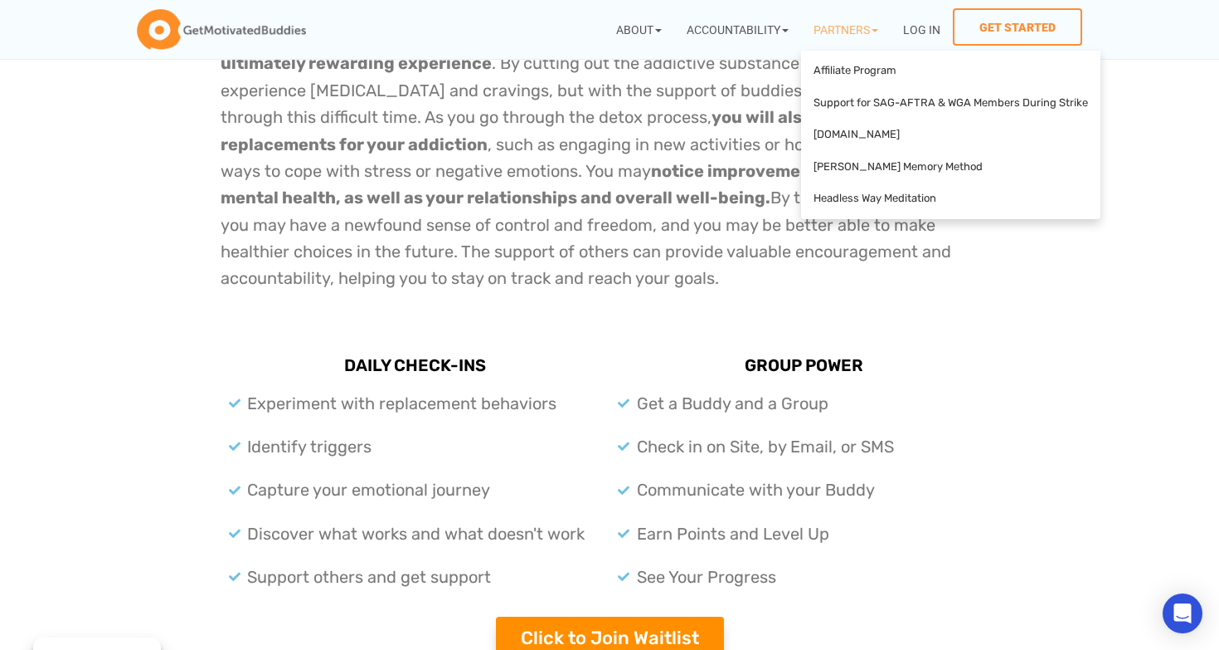
click at [1125, 304] on icon at bounding box center [1061, 259] width 363 height 220
click at [1167, 237] on icon at bounding box center [1061, 259] width 363 height 220
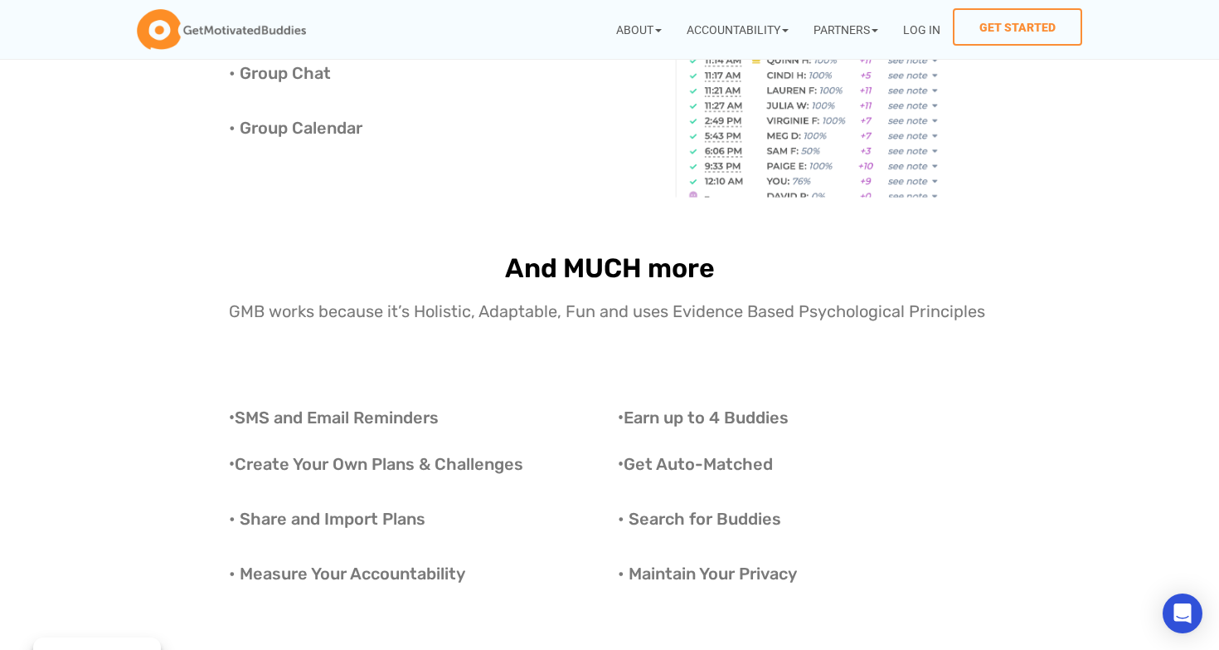
scroll to position [3152, 0]
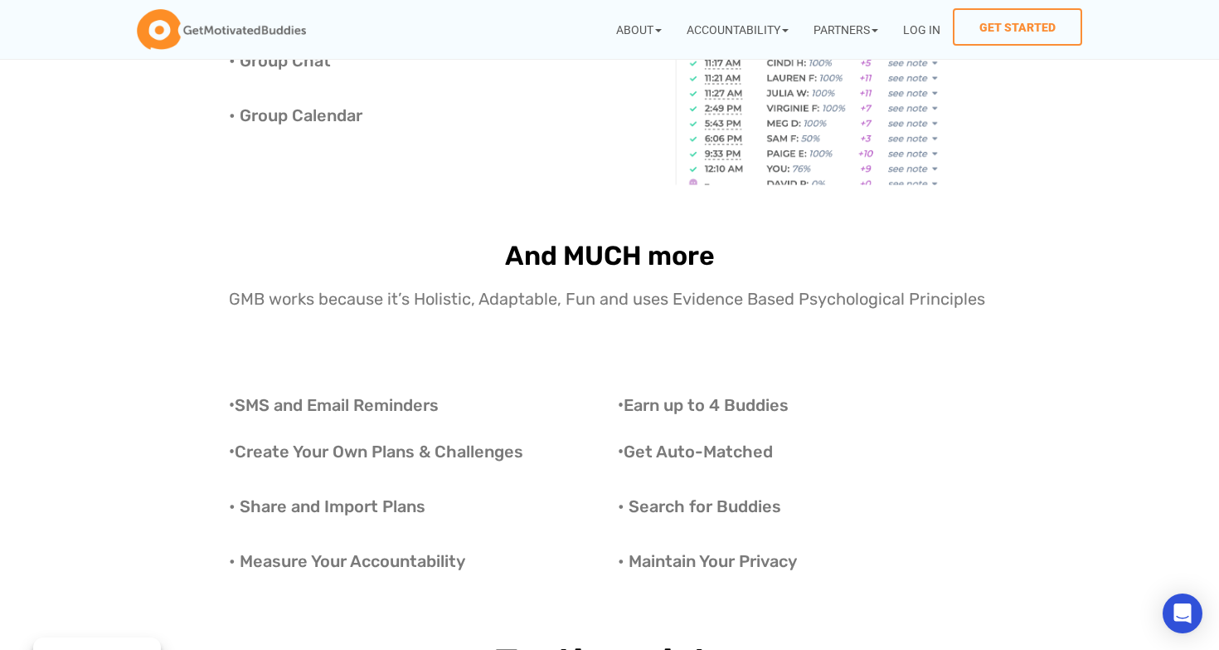
click at [1163, 500] on section "• SMS and Email Reminders • Create Your Own Plans & Challenges • Share and Impo…" at bounding box center [609, 481] width 1219 height 240
click at [1171, 479] on section "• SMS and Email Reminders • Create Your Own Plans & Challenges • Share and Impo…" at bounding box center [609, 481] width 1219 height 240
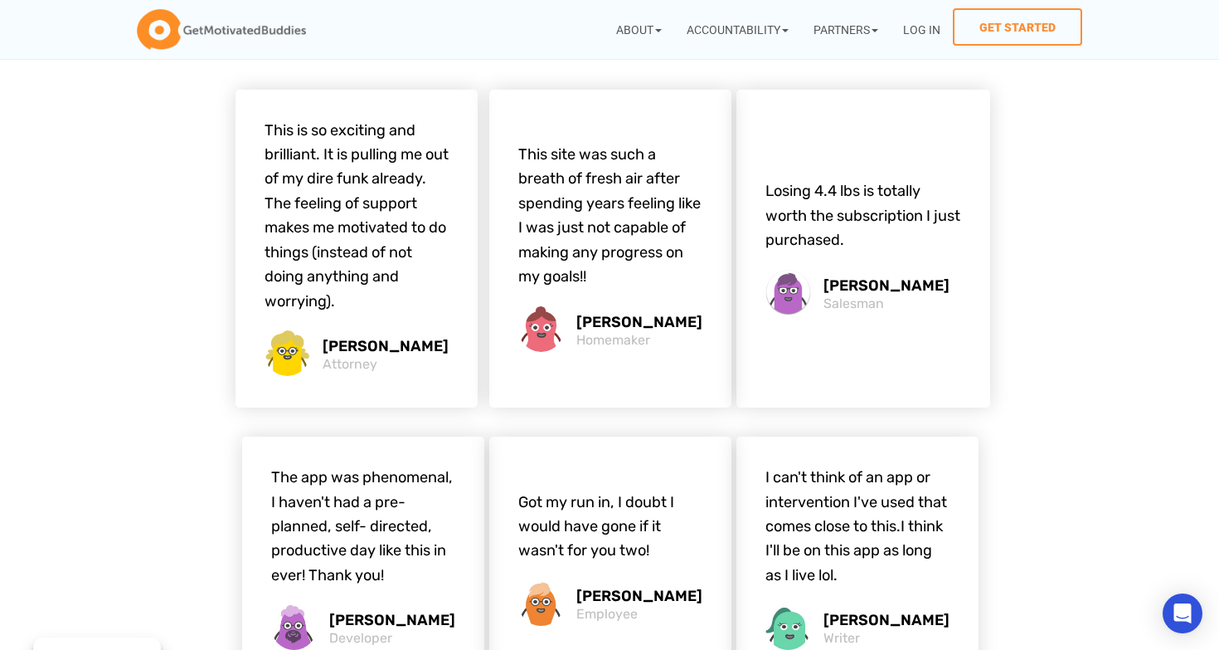
scroll to position [3795, 0]
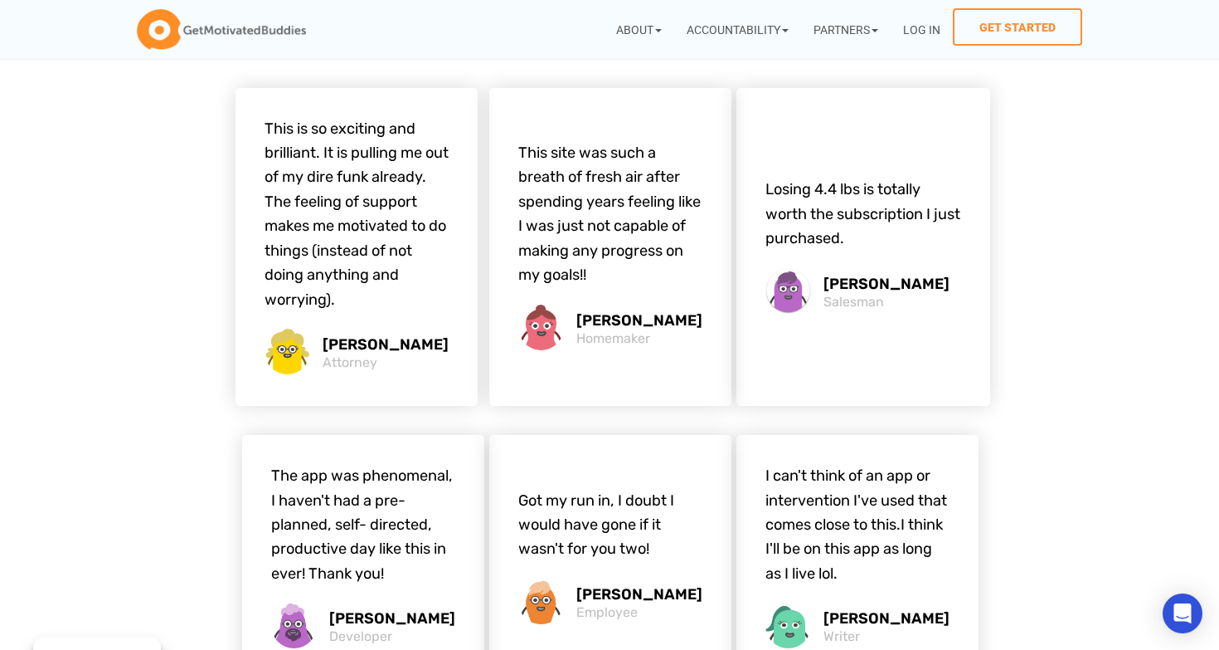
click at [1159, 300] on section "Testimonials This is so exciting and brilliant. It is pulling me out of my dire…" at bounding box center [609, 338] width 1219 height 699
click at [1079, 529] on section "Testimonials This is so exciting and brilliant. It is pulling me out of my dire…" at bounding box center [609, 338] width 1219 height 699
click at [1079, 528] on section "Testimonials This is so exciting and brilliant. It is pulling me out of my dire…" at bounding box center [609, 338] width 1219 height 699
click at [1143, 504] on section "Testimonials This is so exciting and brilliant. It is pulling me out of my dire…" at bounding box center [609, 338] width 1219 height 699
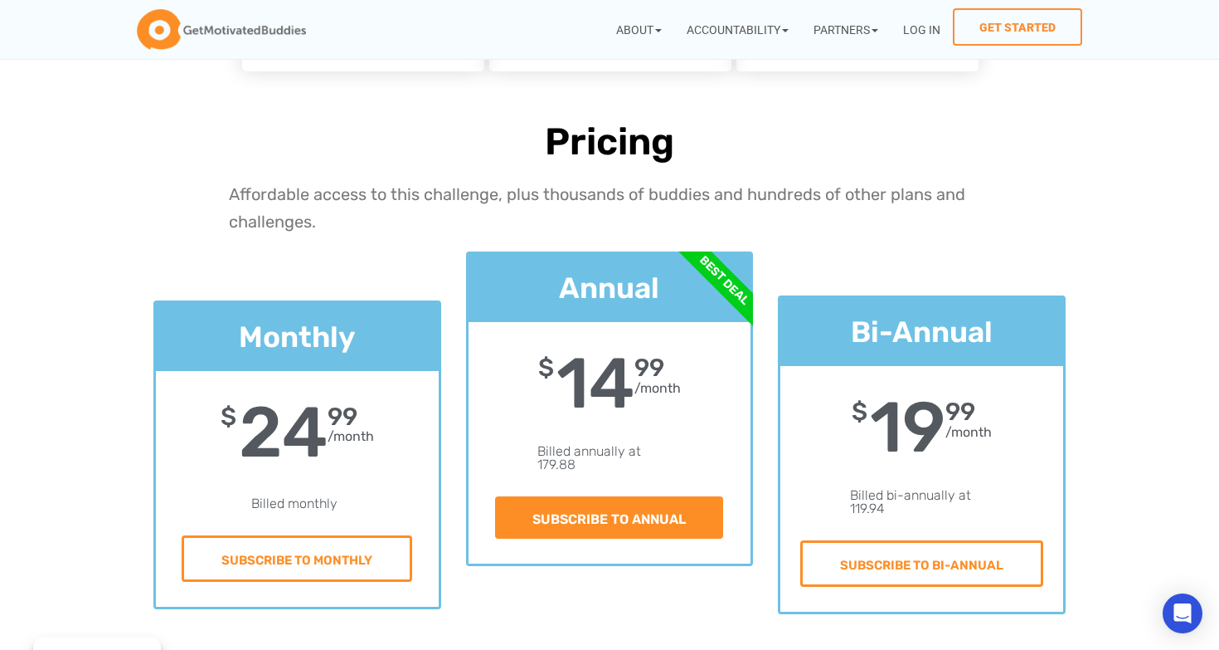
scroll to position [4420, 0]
